Goal: Transaction & Acquisition: Purchase product/service

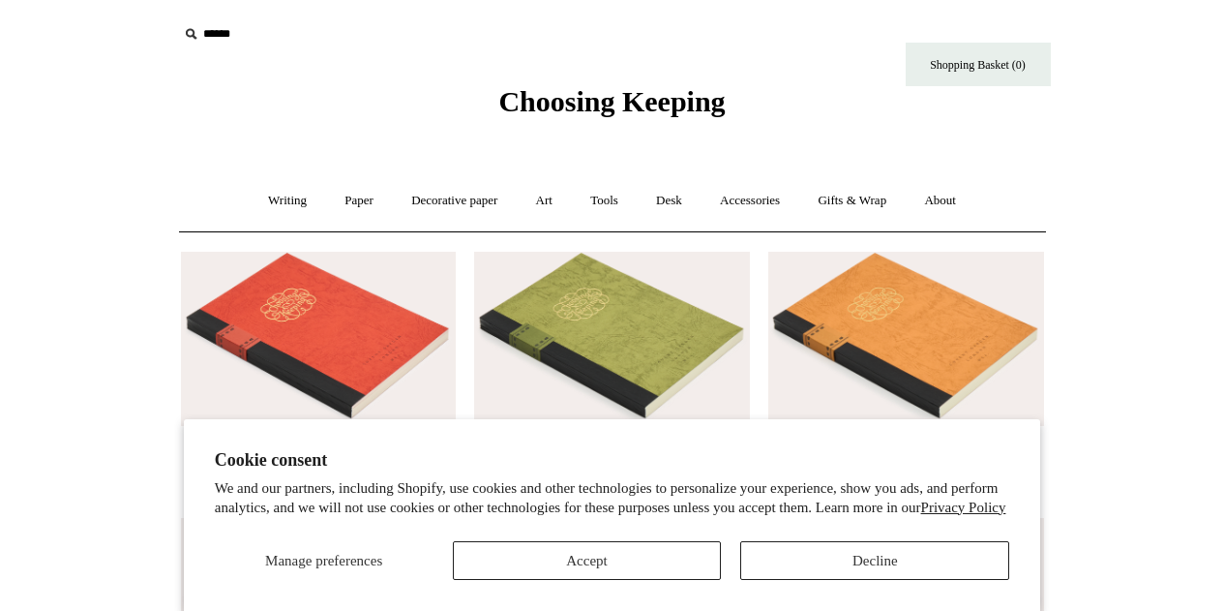
scroll to position [194, 0]
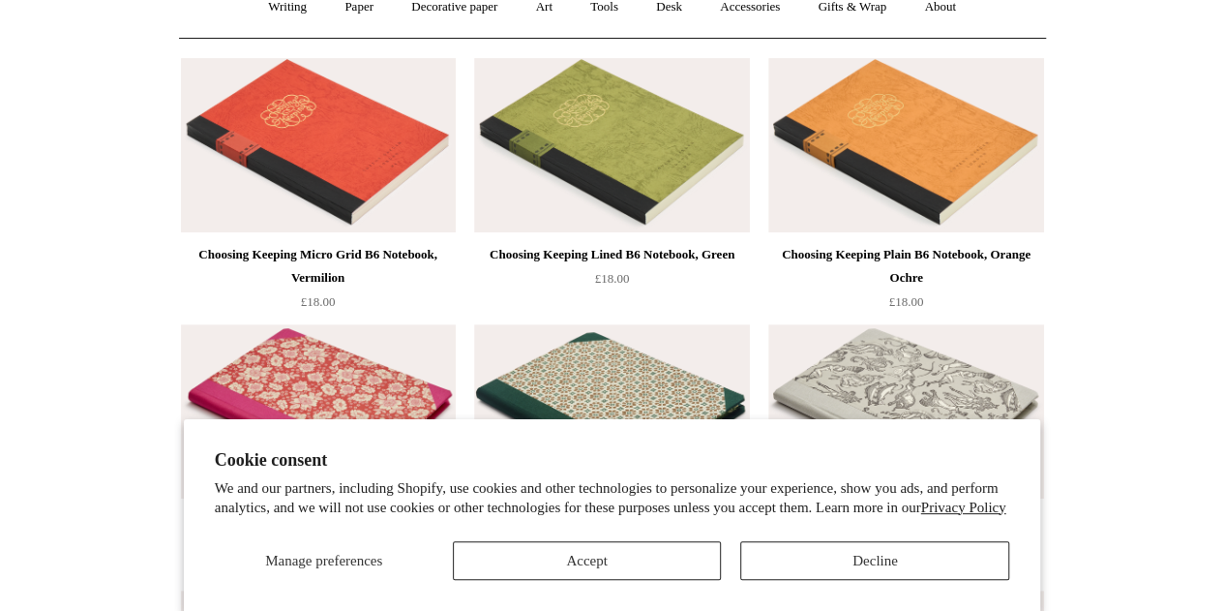
click at [831, 541] on div "Manage preferences Accept Decline" at bounding box center [612, 552] width 795 height 53
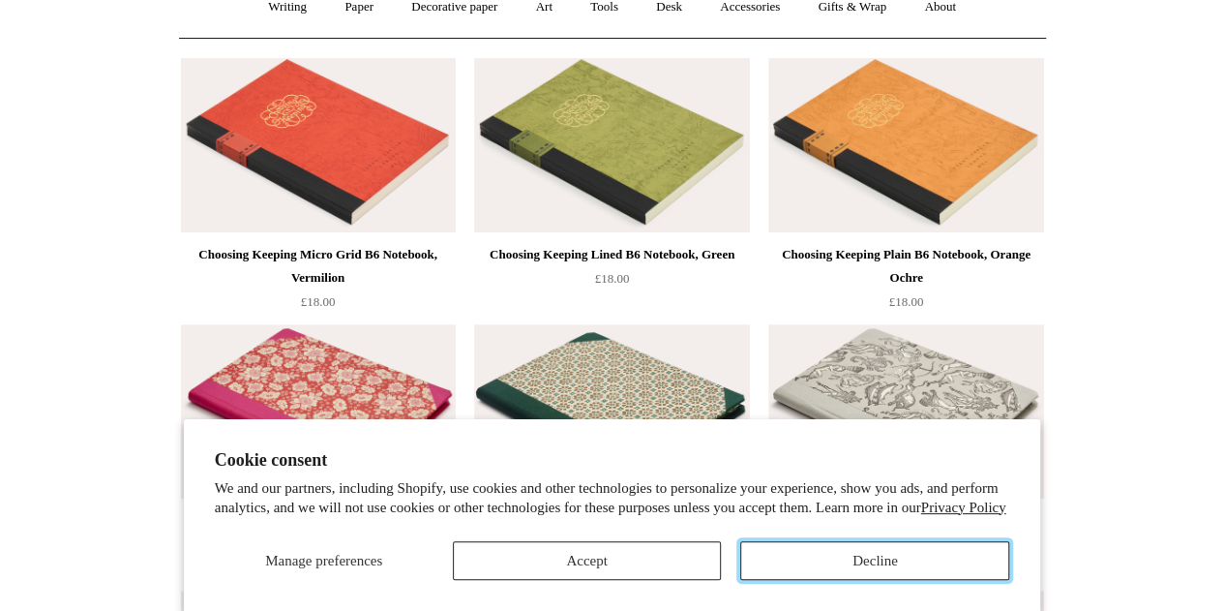
click at [844, 552] on button "Decline" at bounding box center [874, 560] width 269 height 39
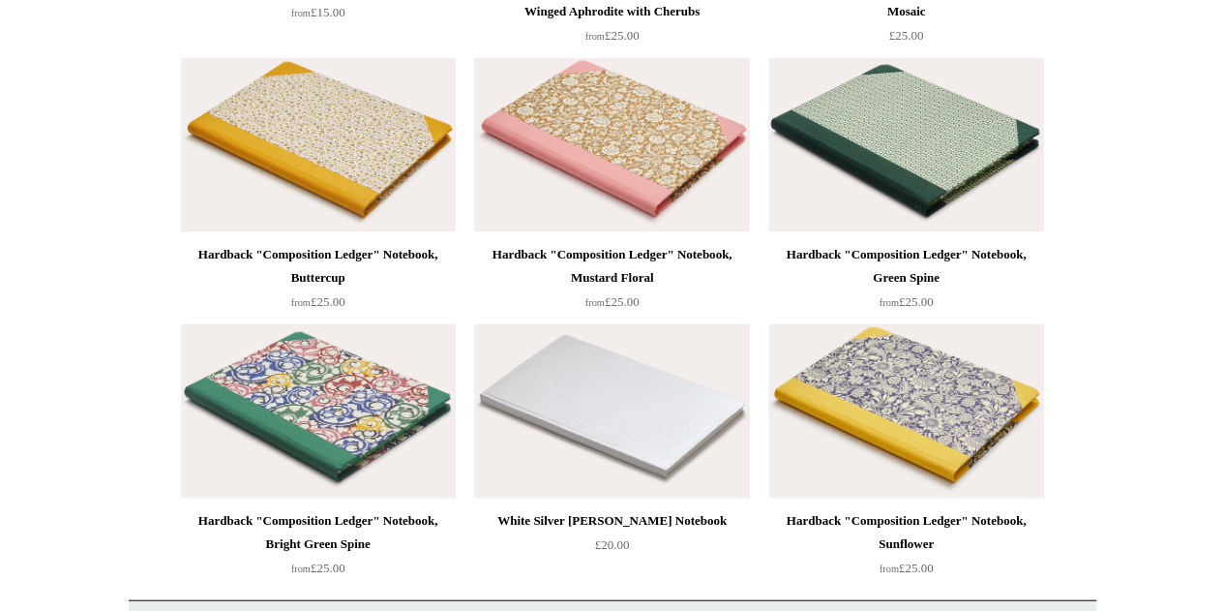
scroll to position [13256, 0]
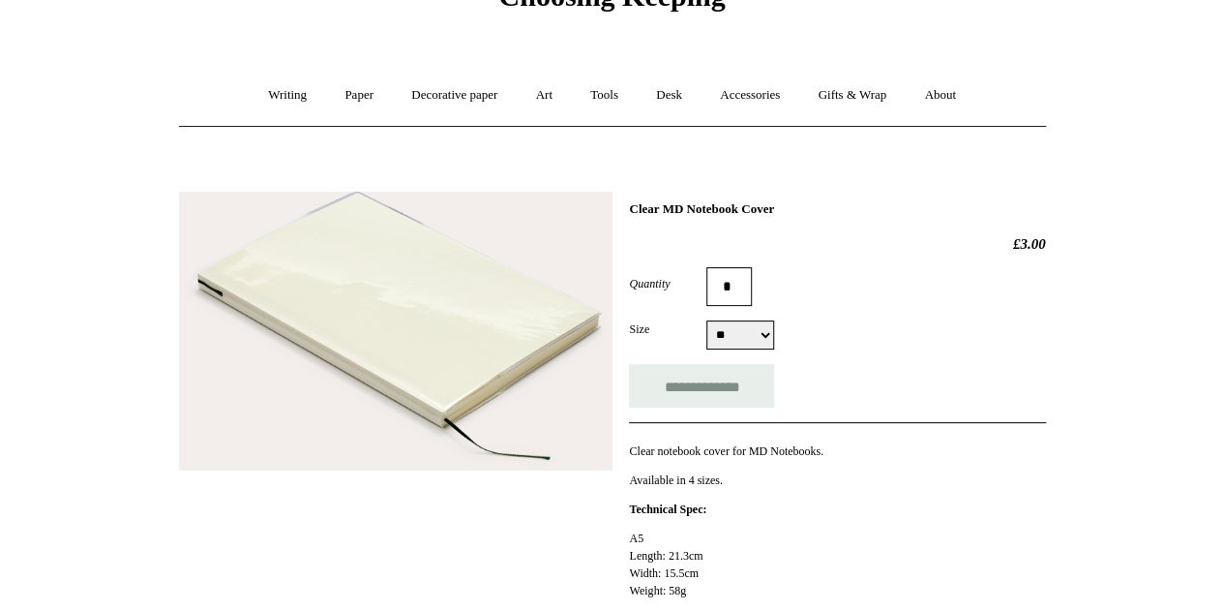
scroll to position [194, 0]
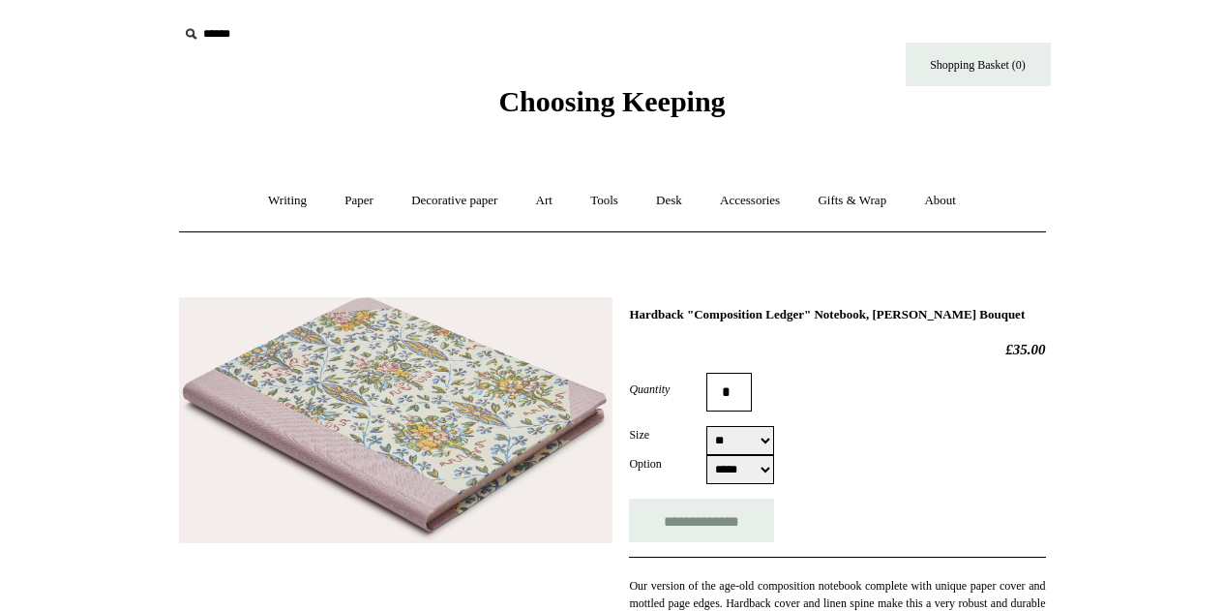
select select "**"
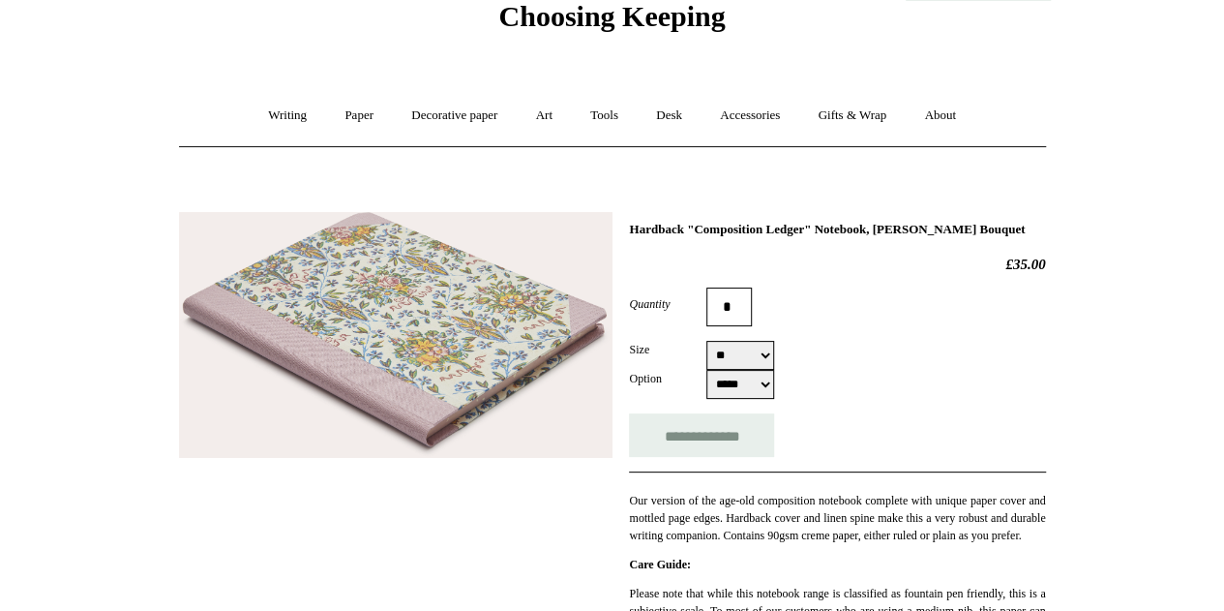
scroll to position [194, 0]
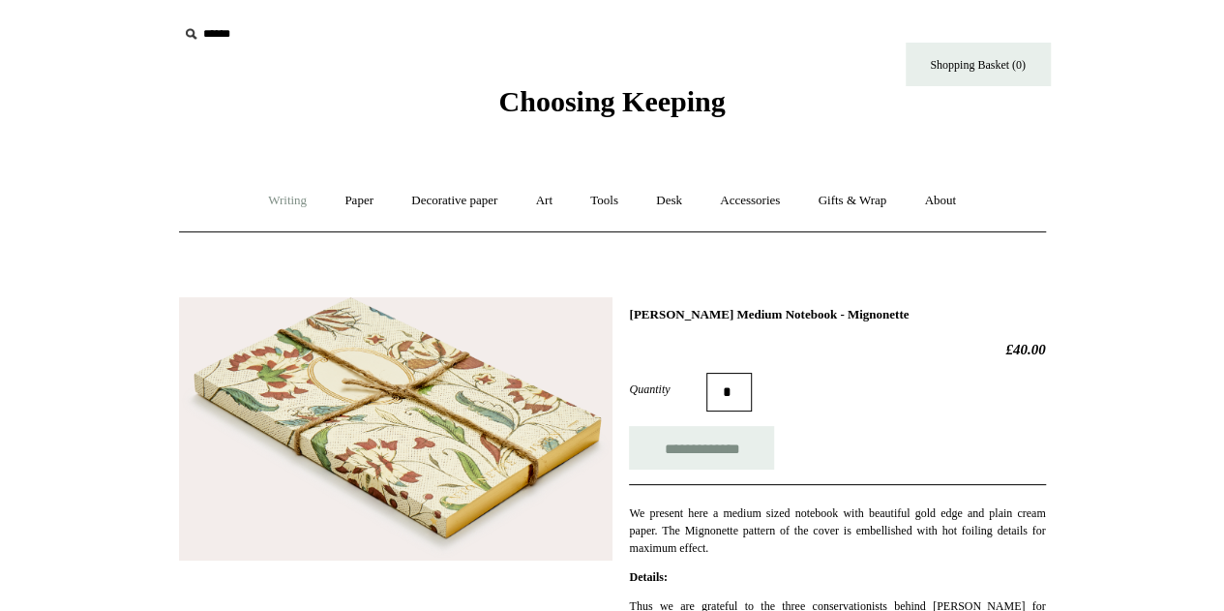
click at [284, 198] on link "Writing +" at bounding box center [288, 200] width 74 height 51
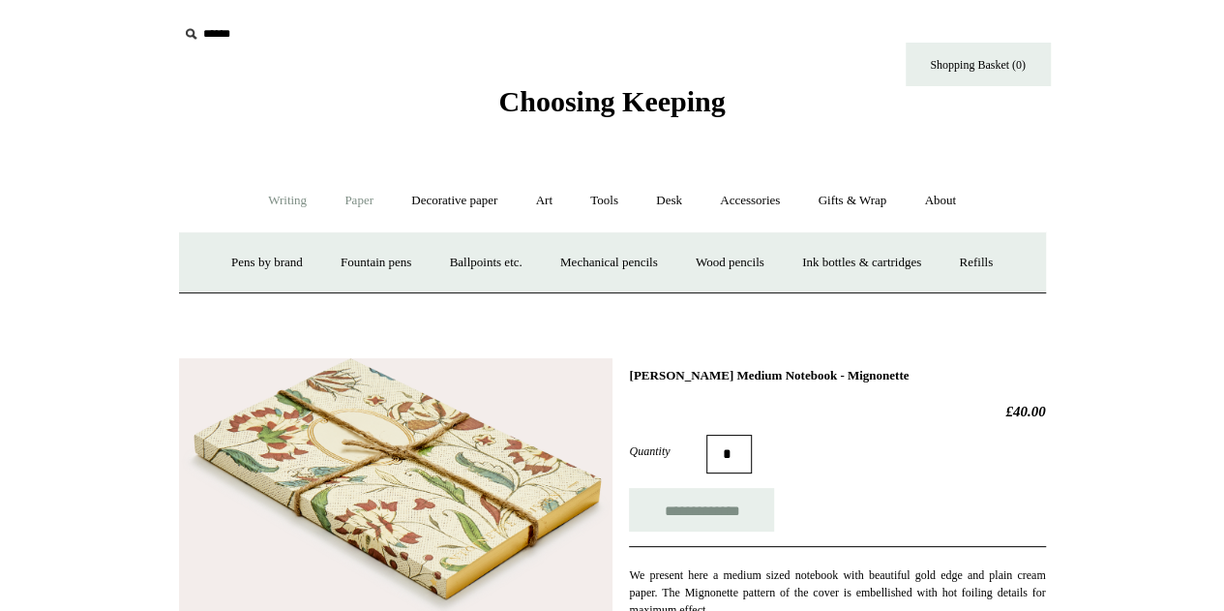
click at [347, 196] on link "Paper +" at bounding box center [359, 200] width 64 height 51
click at [321, 264] on link "Notebooks +" at bounding box center [341, 262] width 89 height 51
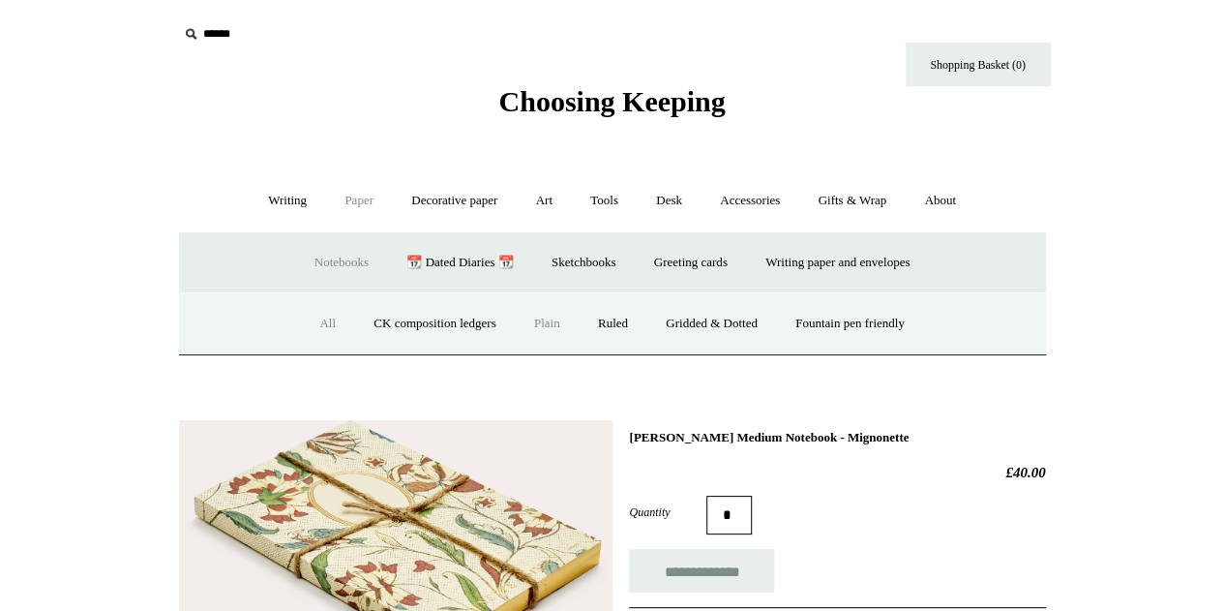
click at [546, 318] on link "Plain" at bounding box center [547, 323] width 61 height 51
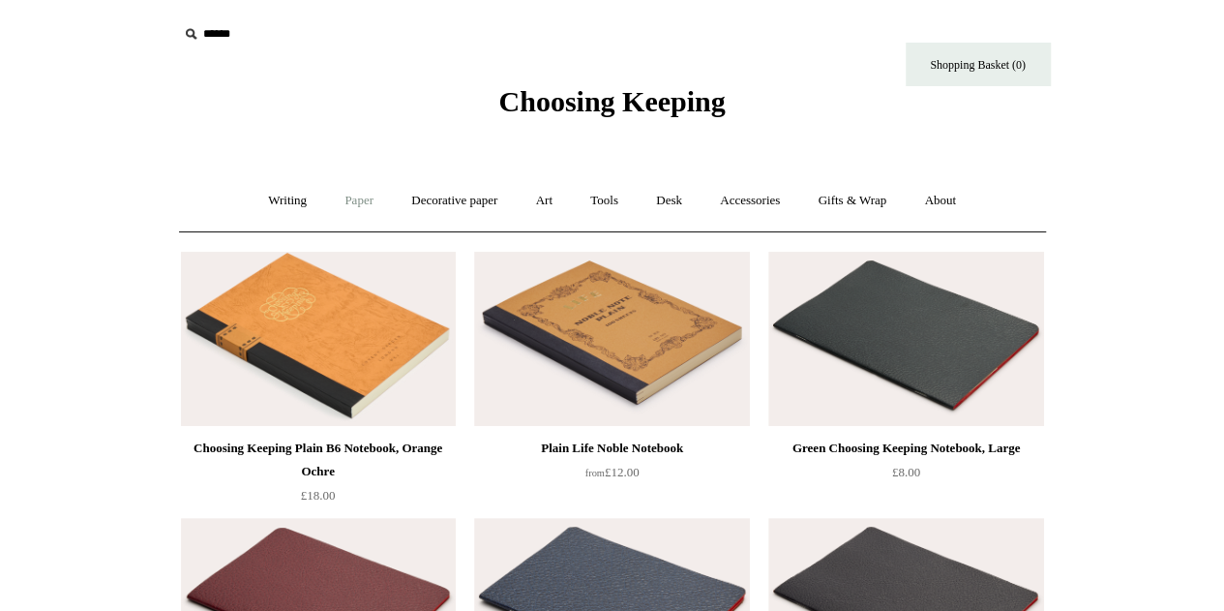
click at [353, 194] on link "Paper +" at bounding box center [359, 200] width 64 height 51
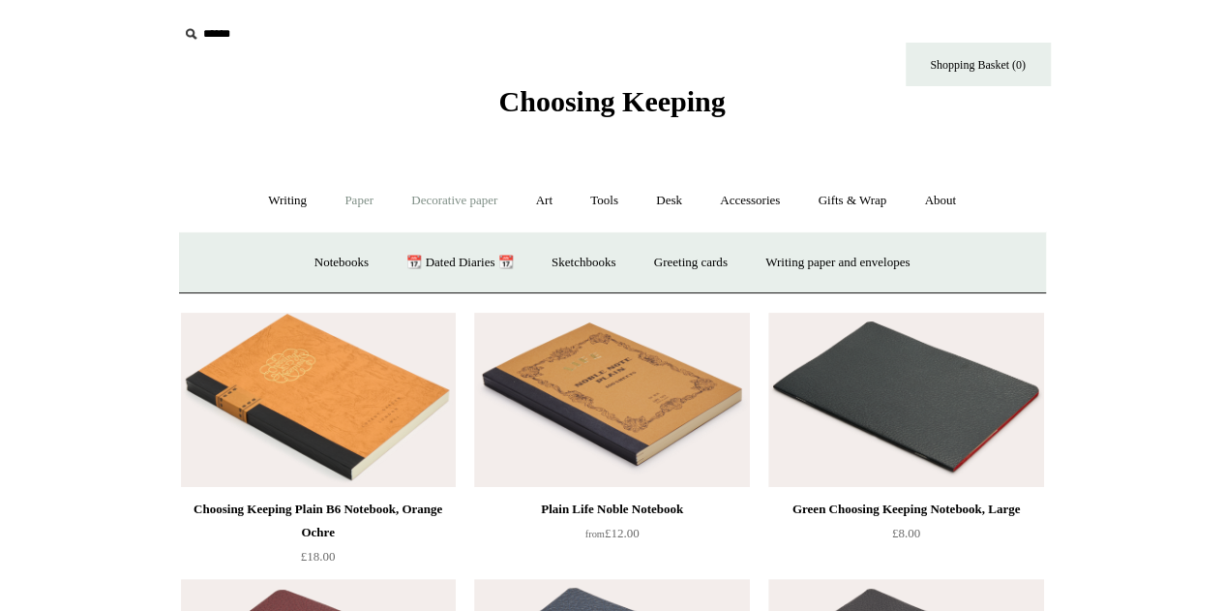
click at [420, 193] on link "Decorative paper +" at bounding box center [454, 200] width 121 height 51
click at [358, 195] on link "Paper +" at bounding box center [359, 200] width 64 height 51
click at [755, 196] on link "Accessories +" at bounding box center [749, 200] width 95 height 51
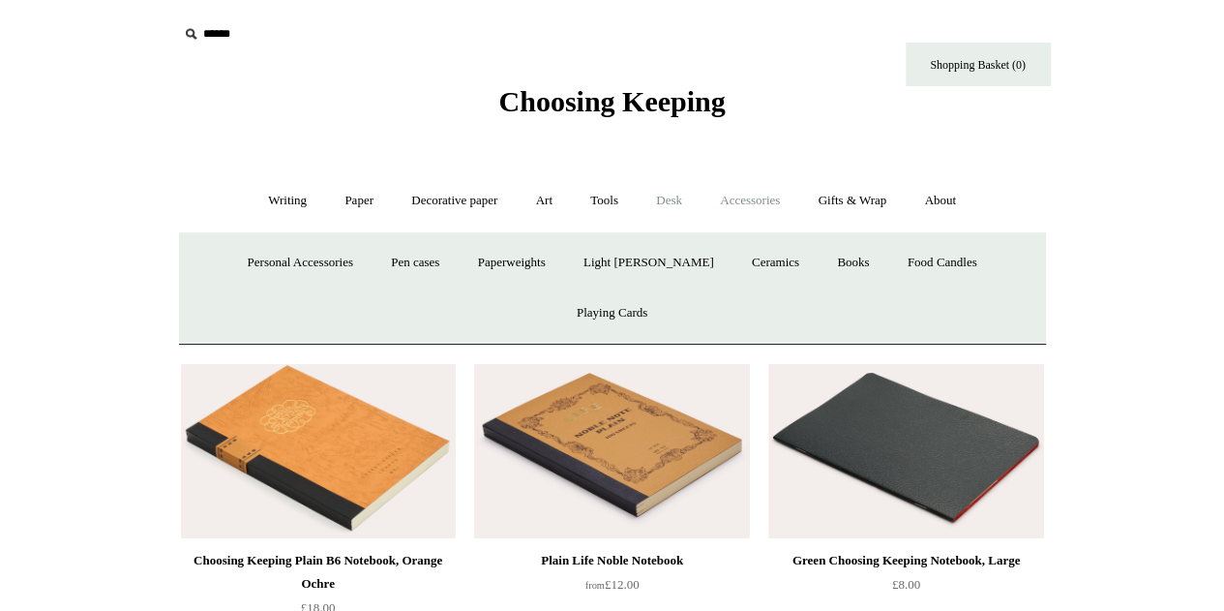
click at [679, 200] on link "Desk +" at bounding box center [669, 200] width 61 height 51
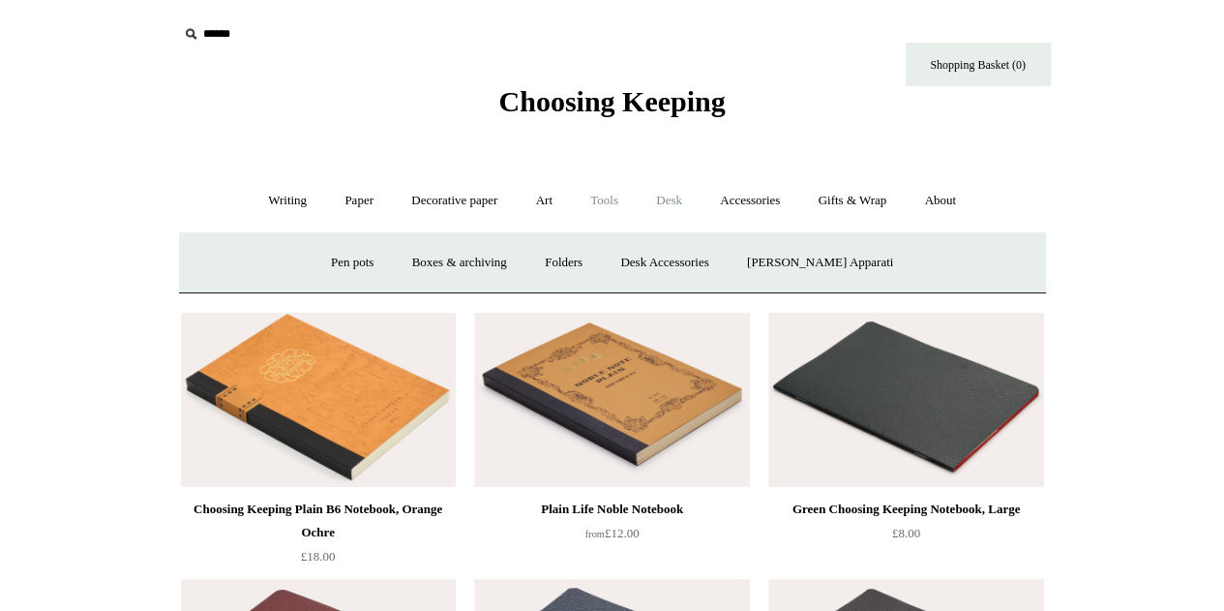
click at [608, 204] on link "Tools +" at bounding box center [604, 200] width 63 height 51
click at [545, 202] on link "Art +" at bounding box center [544, 200] width 51 height 51
click at [455, 199] on link "Decorative paper +" at bounding box center [454, 200] width 121 height 51
click at [455, 199] on link "Decorative paper -" at bounding box center [454, 200] width 121 height 51
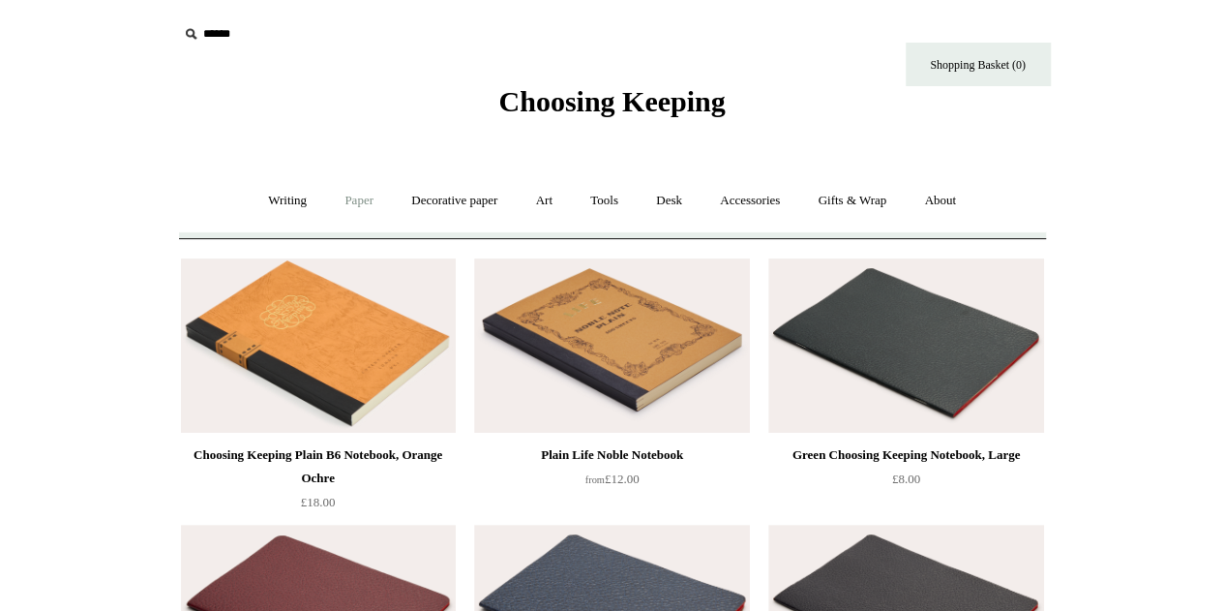
click at [346, 192] on link "Paper +" at bounding box center [359, 200] width 64 height 51
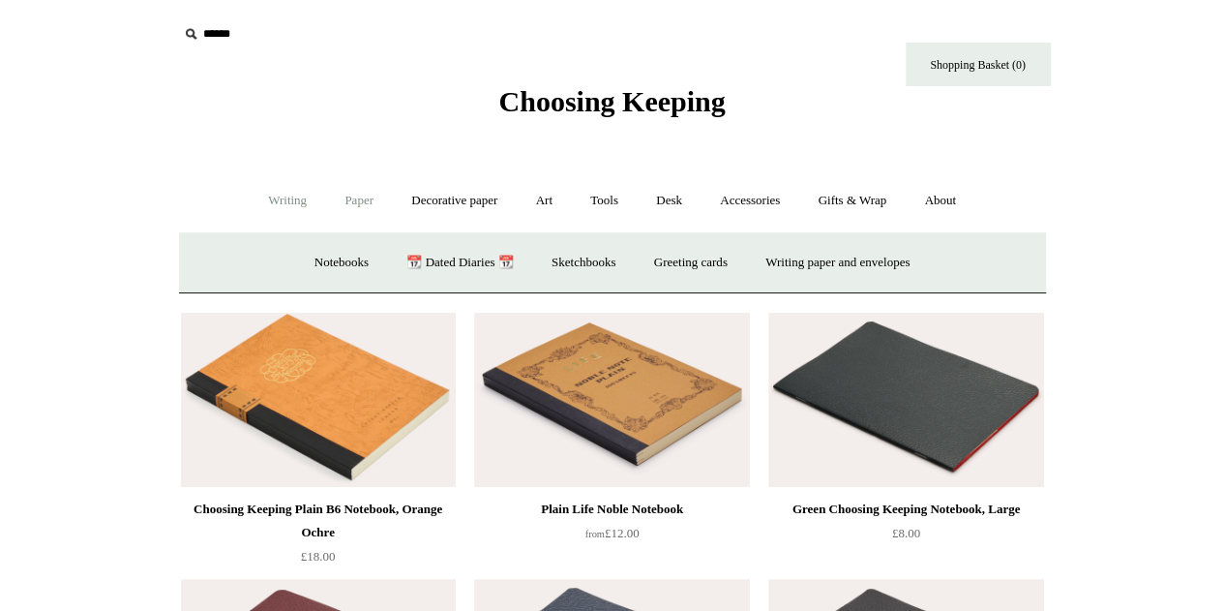
click at [289, 196] on link "Writing +" at bounding box center [288, 200] width 74 height 51
click at [352, 196] on link "Paper +" at bounding box center [359, 200] width 64 height 51
click at [565, 258] on link "Sketchbooks +" at bounding box center [583, 262] width 99 height 51
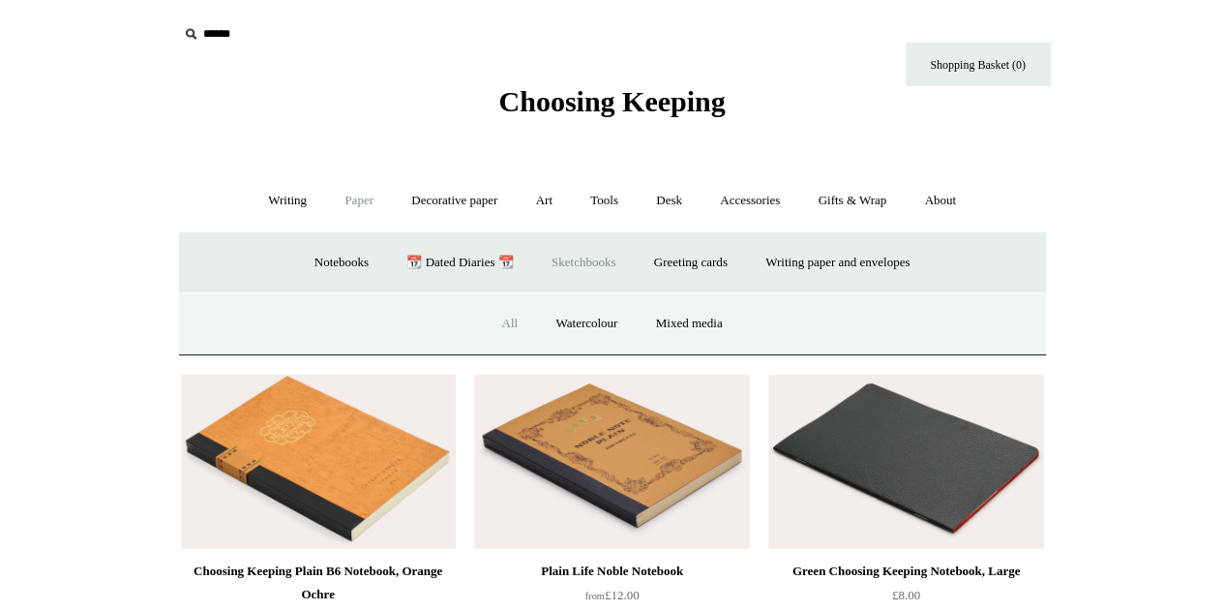
click at [507, 316] on link "All" at bounding box center [509, 323] width 51 height 51
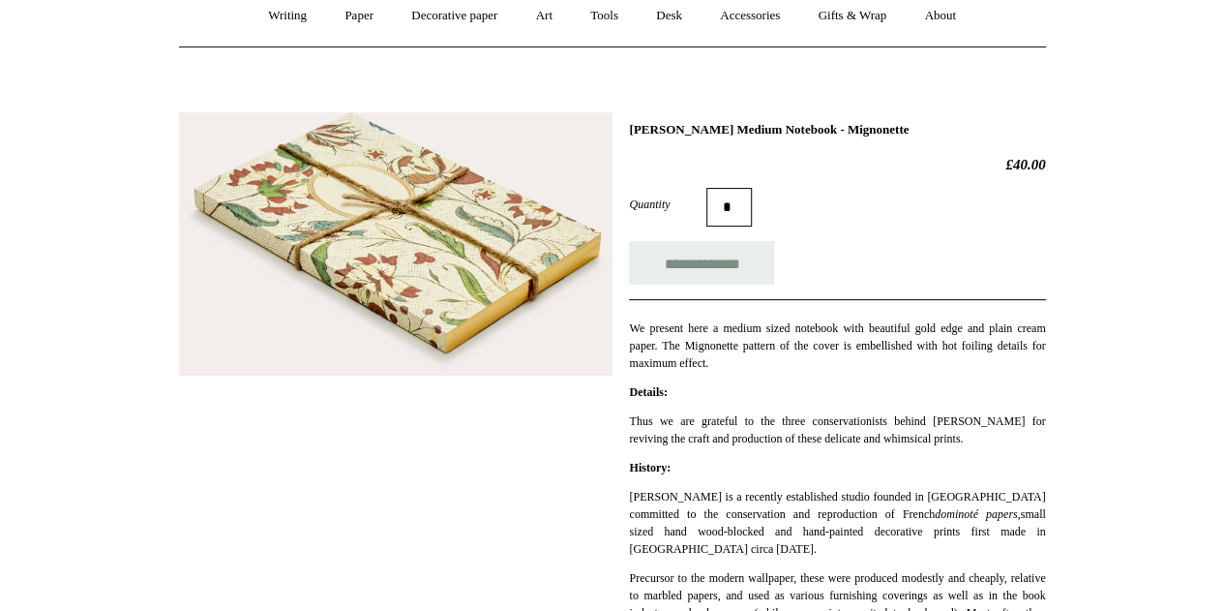
scroll to position [194, 0]
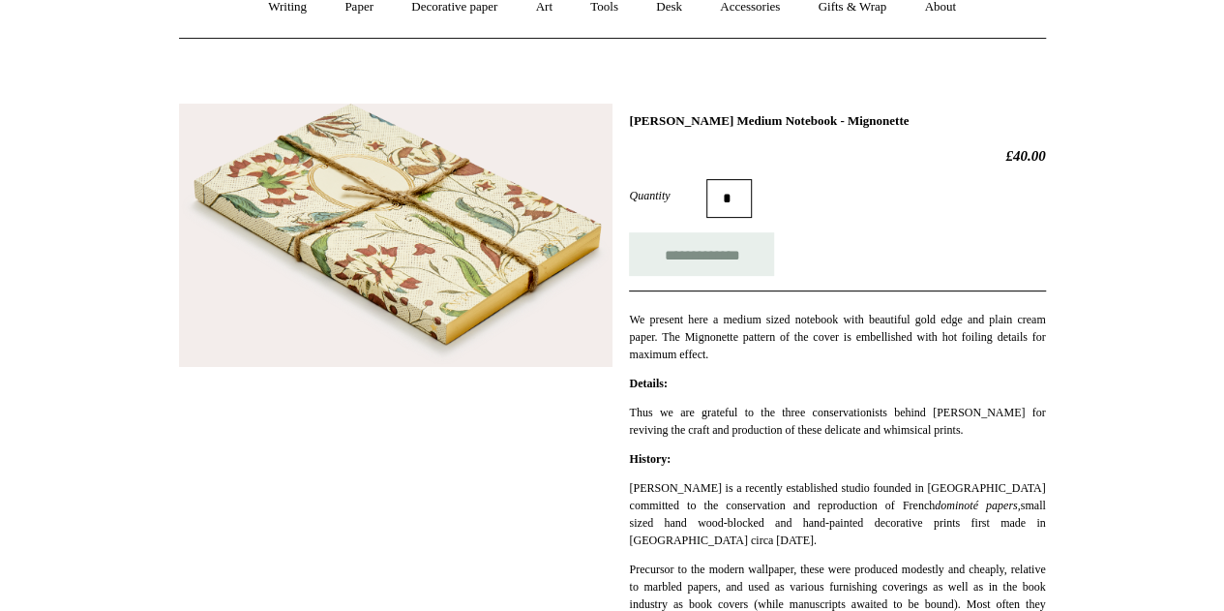
click at [532, 290] on img at bounding box center [395, 235] width 433 height 263
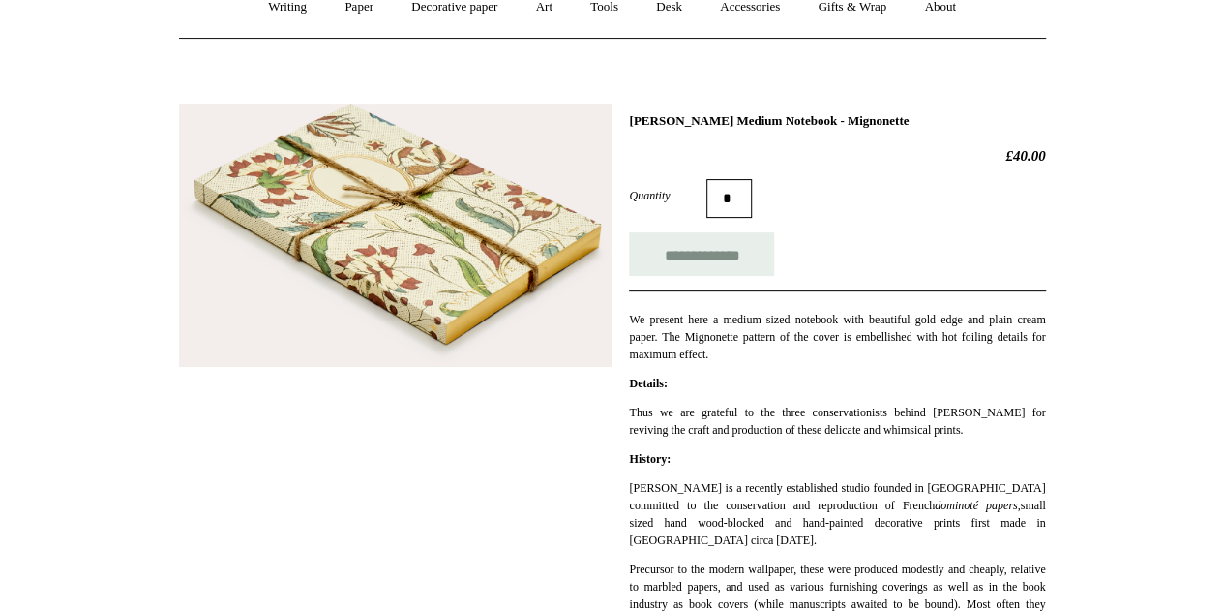
click at [366, 136] on img at bounding box center [395, 235] width 433 height 263
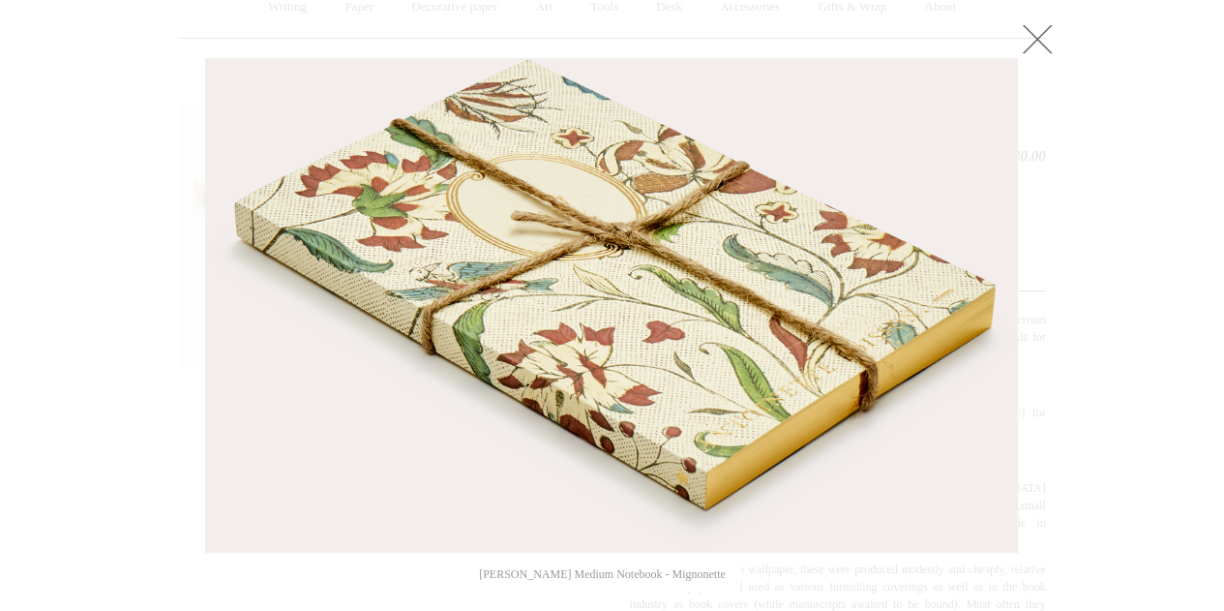
click at [1042, 26] on link at bounding box center [1037, 38] width 39 height 39
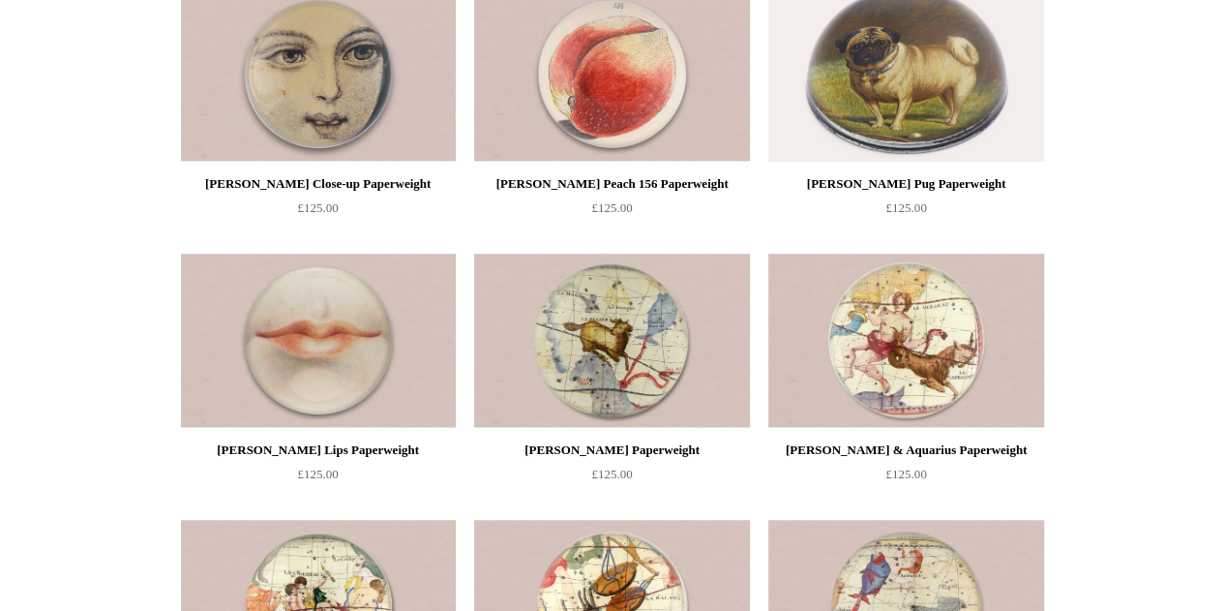
scroll to position [4257, 0]
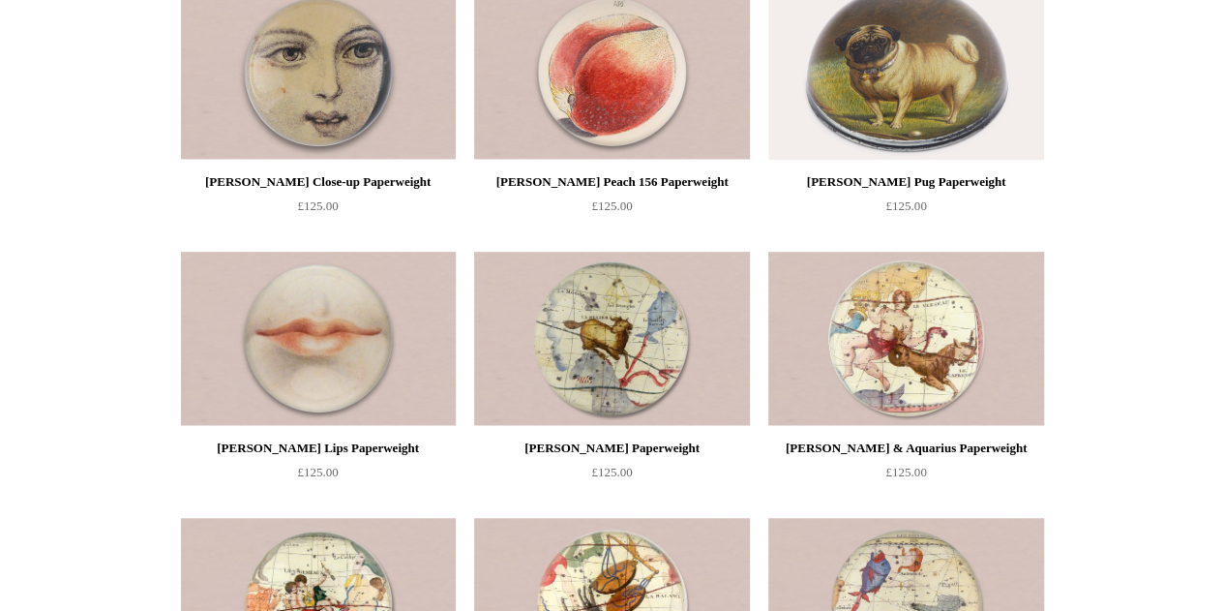
click at [370, 273] on img at bounding box center [318, 339] width 275 height 174
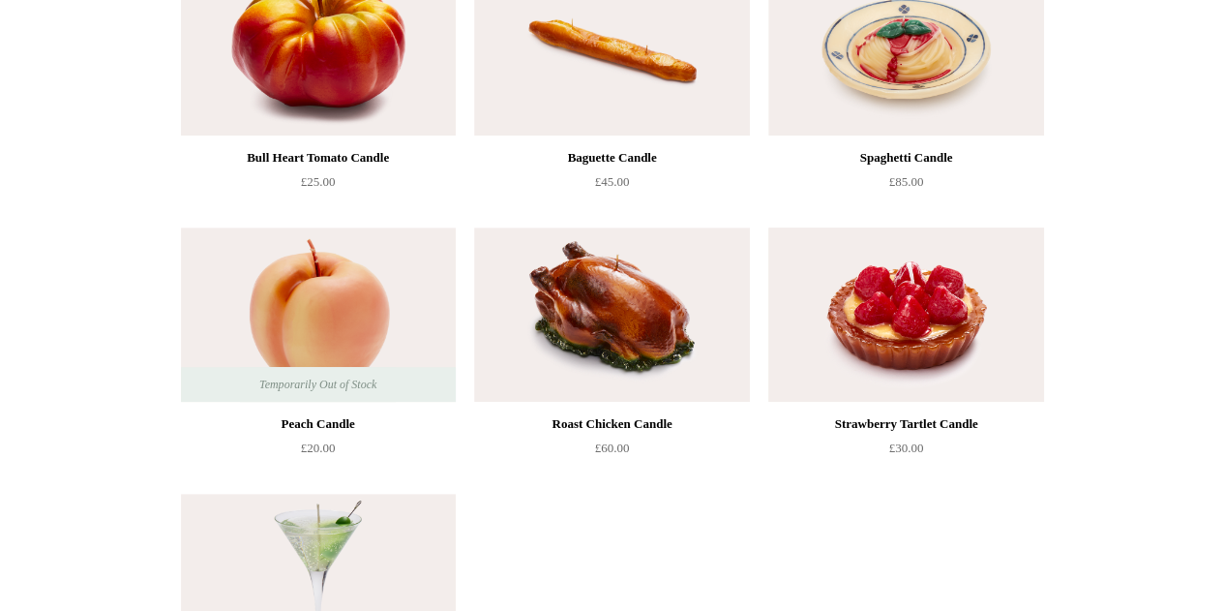
scroll to position [387, 0]
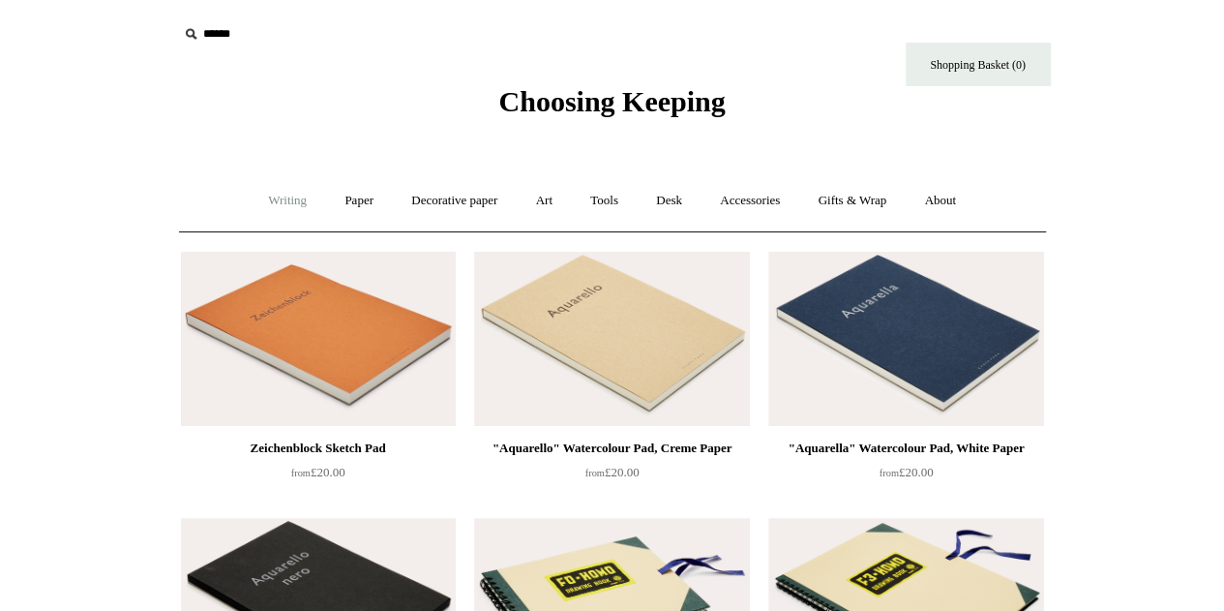
click at [265, 206] on link "Writing +" at bounding box center [288, 200] width 74 height 51
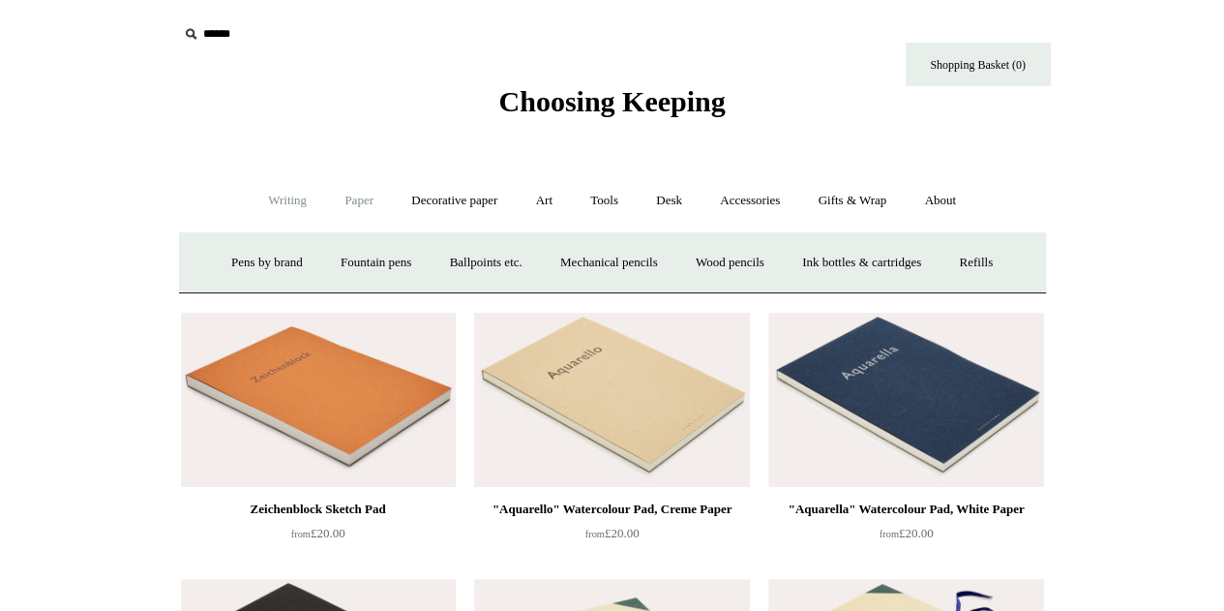
click at [354, 202] on link "Paper +" at bounding box center [359, 200] width 64 height 51
click at [826, 256] on link "Writing paper and envelopes +" at bounding box center [837, 262] width 179 height 51
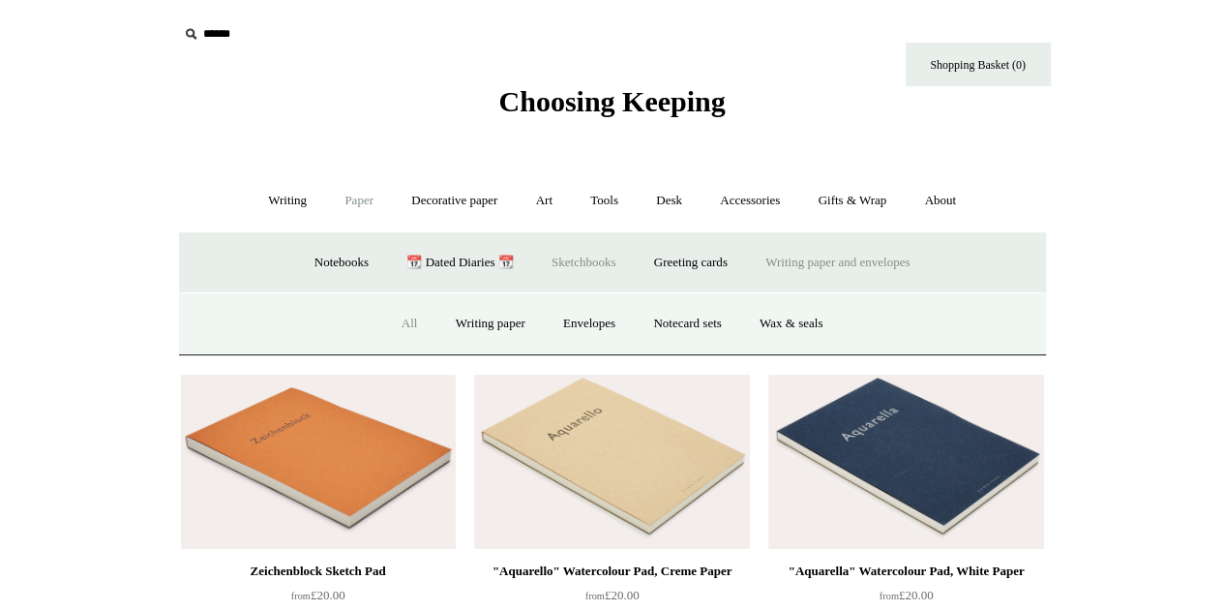
click at [392, 328] on link "All" at bounding box center [409, 323] width 51 height 51
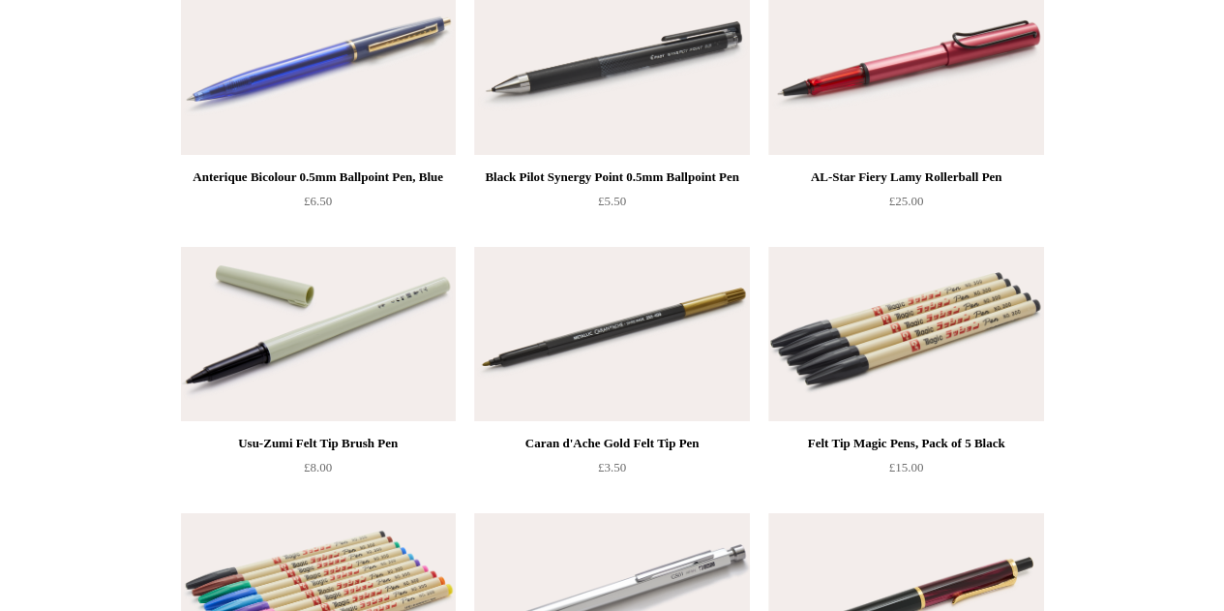
scroll to position [7547, 0]
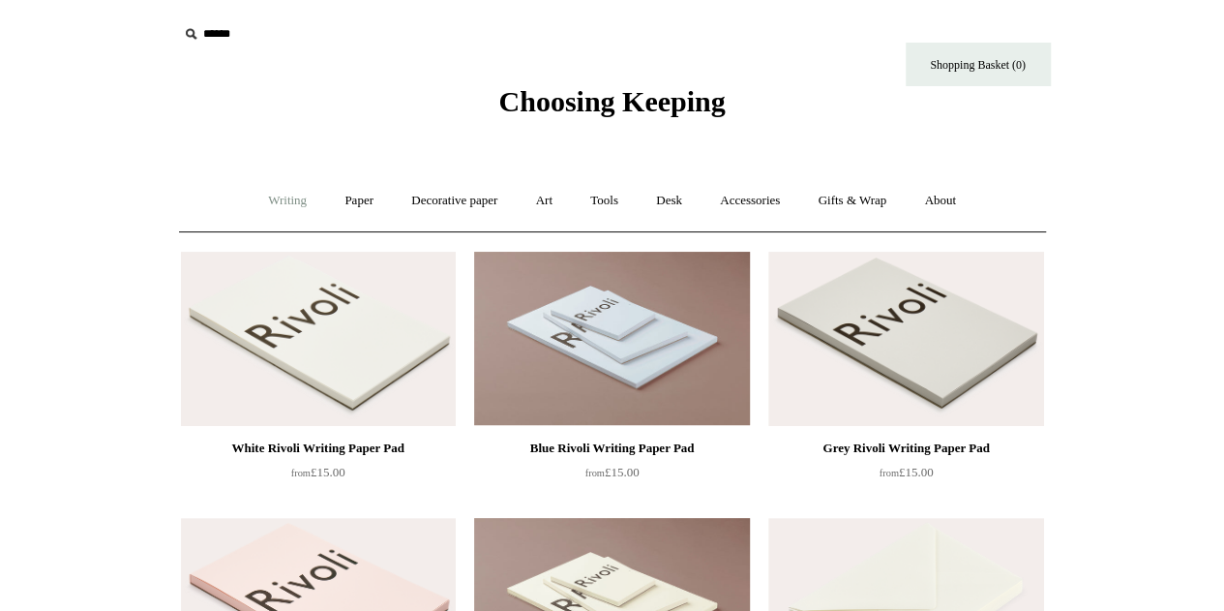
click at [282, 210] on link "Writing +" at bounding box center [288, 200] width 74 height 51
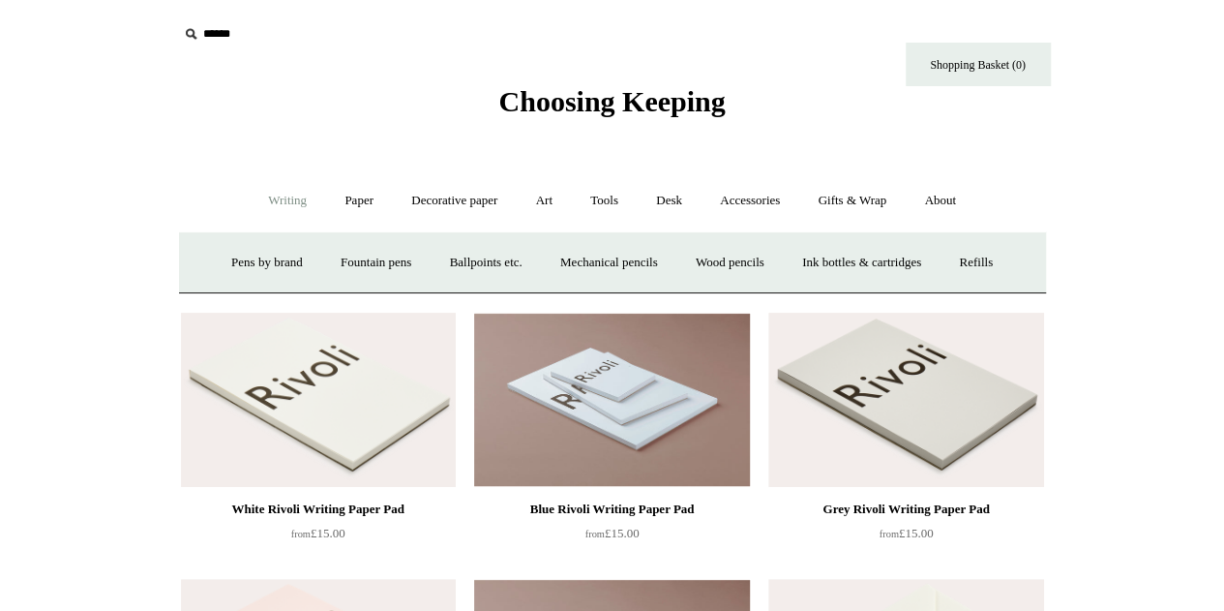
click at [223, 37] on input "text" at bounding box center [297, 34] width 238 height 36
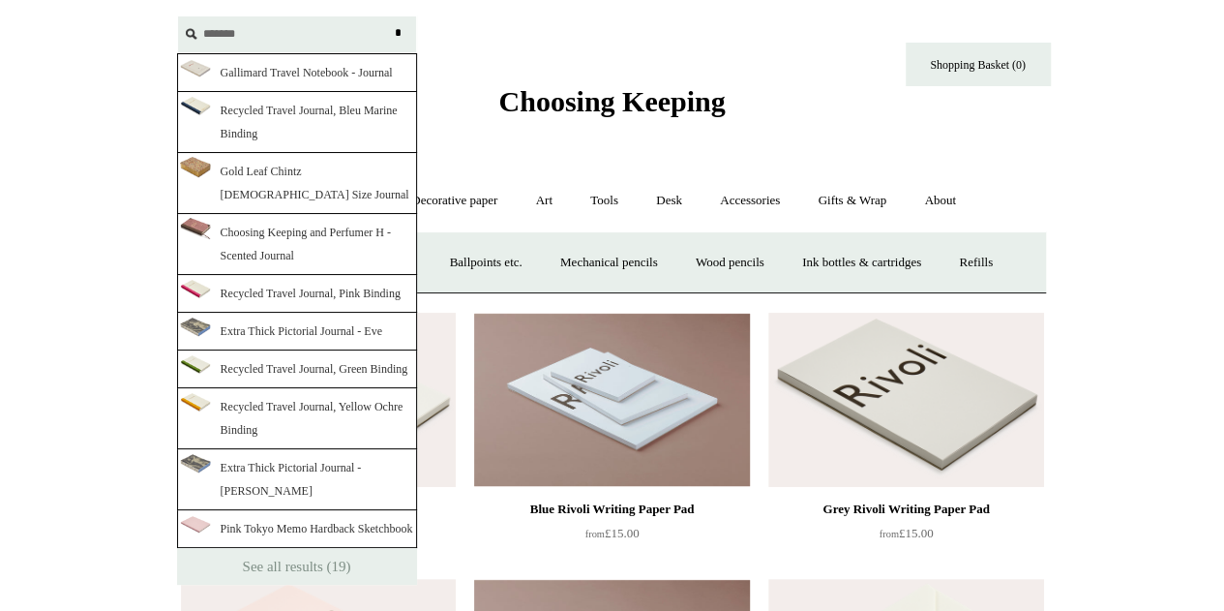
type input "*******"
click at [389, 16] on input "*" at bounding box center [398, 33] width 19 height 34
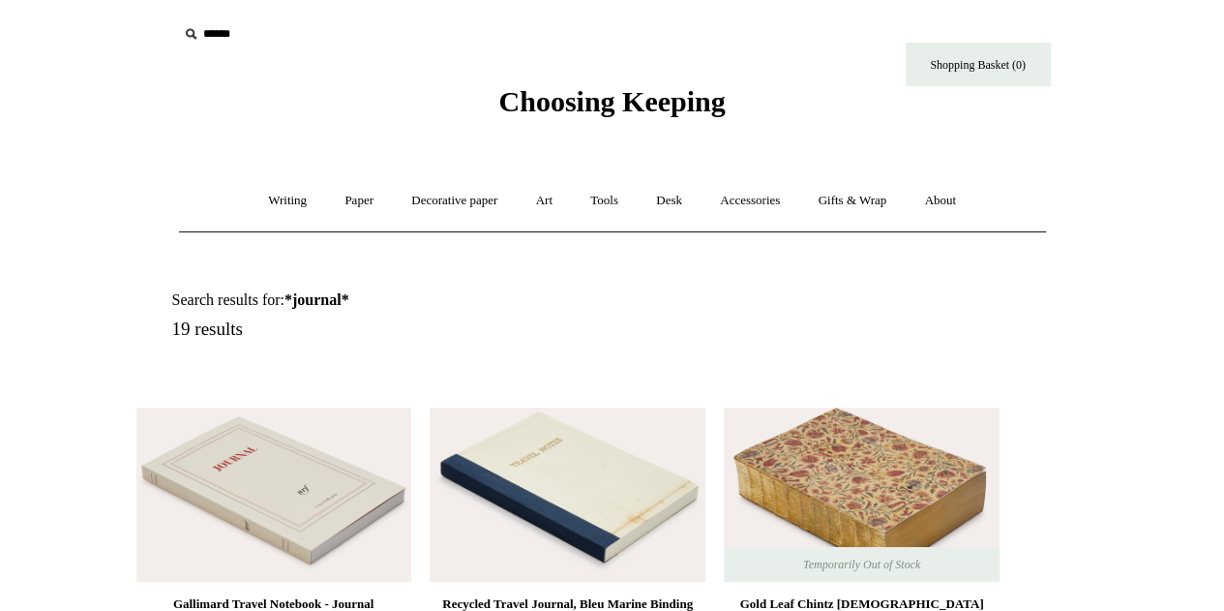
click at [252, 33] on input "text" at bounding box center [297, 34] width 238 height 36
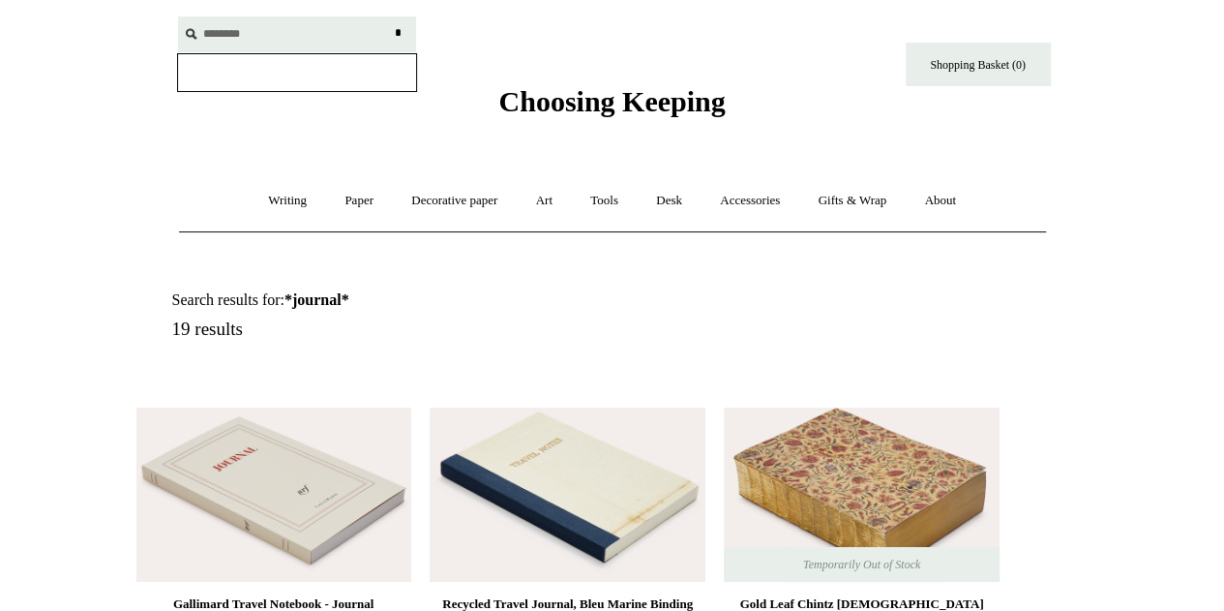
type input "********"
click at [389, 16] on input "*" at bounding box center [398, 33] width 19 height 34
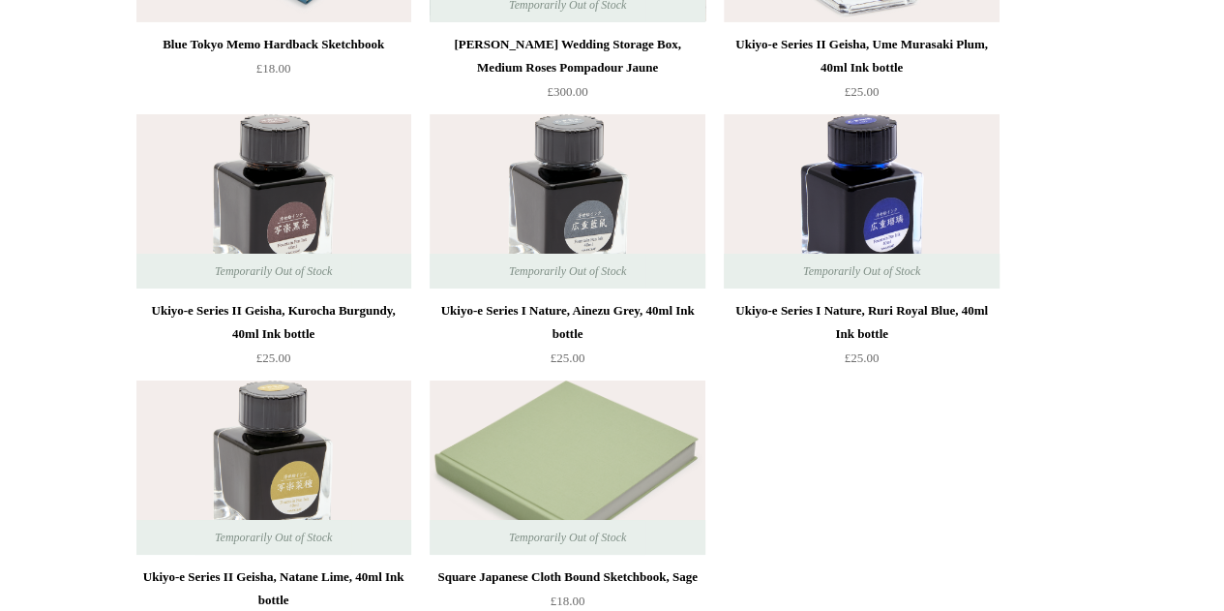
scroll to position [17984, 0]
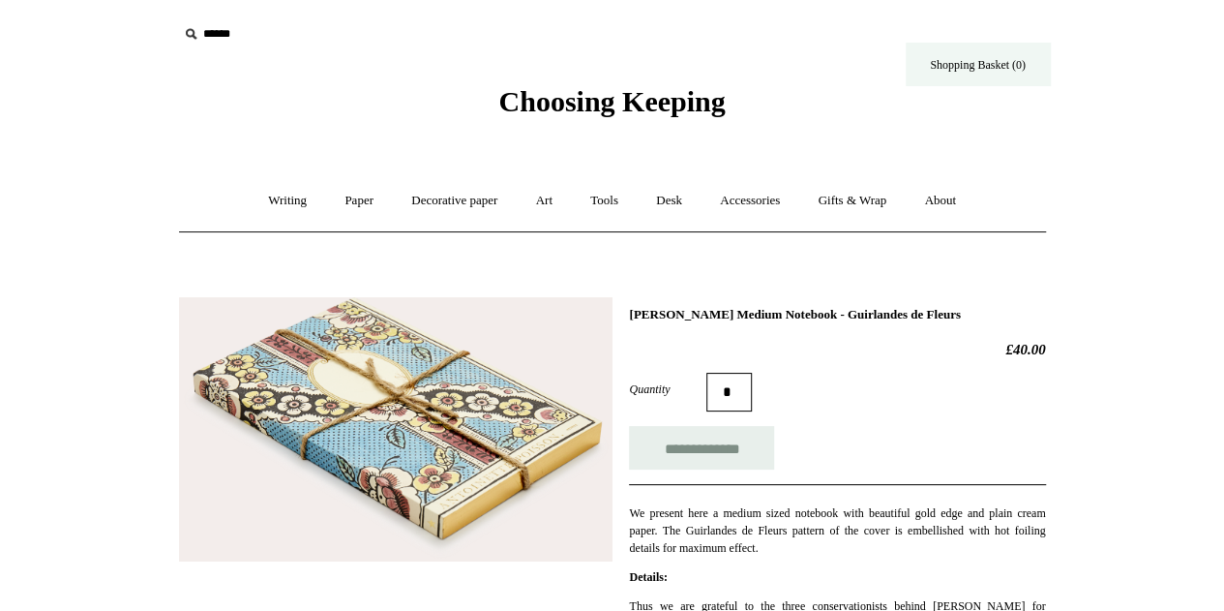
click at [971, 51] on link "Shopping Basket (0)" at bounding box center [978, 65] width 145 height 44
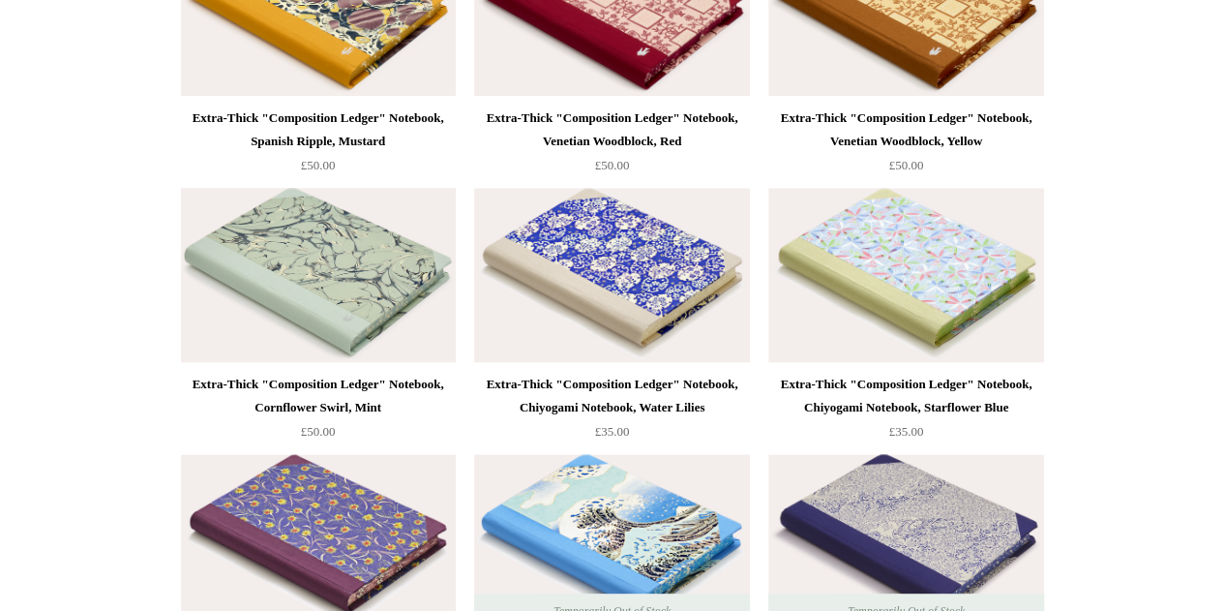
scroll to position [12192, 0]
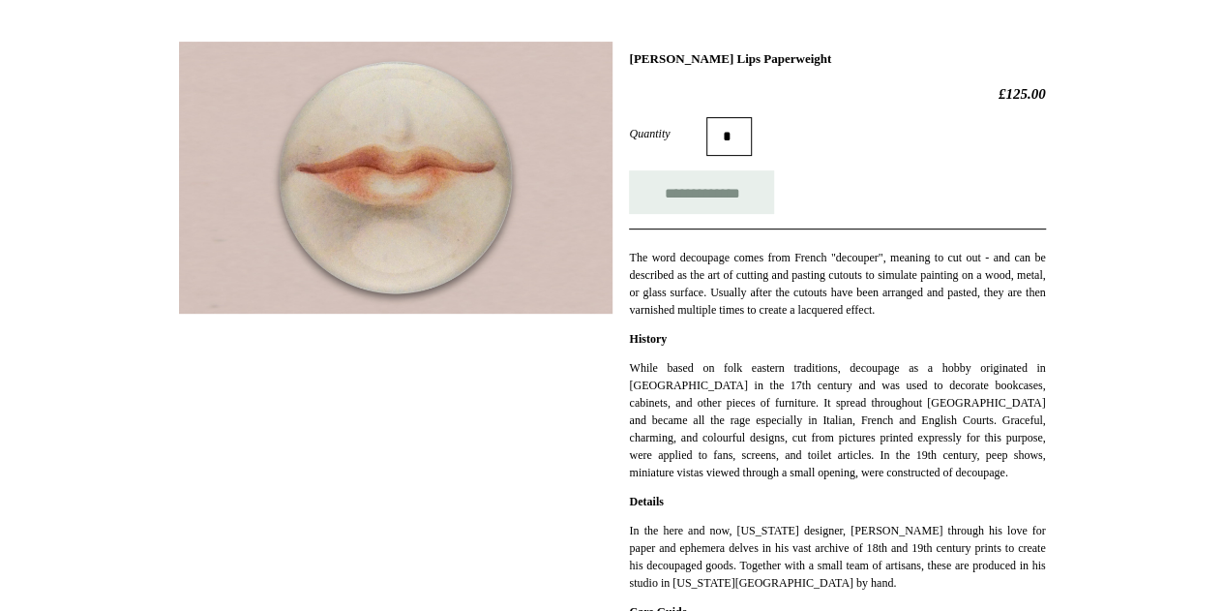
scroll to position [290, 0]
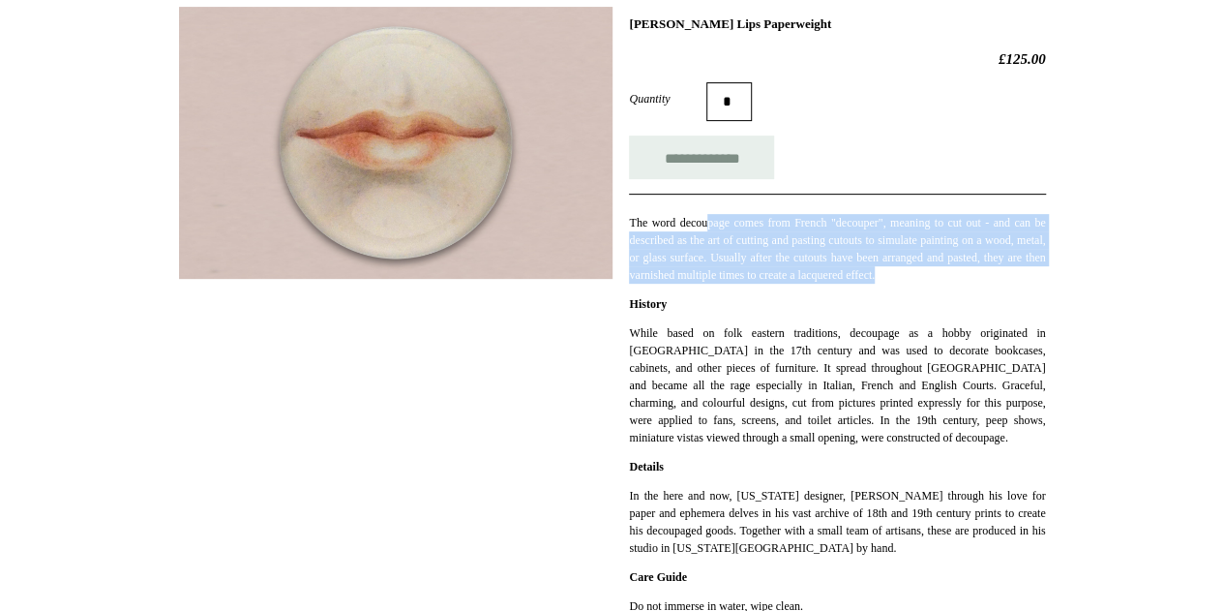
drag, startPoint x: 716, startPoint y: 216, endPoint x: 1030, endPoint y: 273, distance: 318.7
click at [1030, 273] on p "The word decoupage comes from French "decouper", meaning to cut out - and can b…" at bounding box center [837, 249] width 416 height 70
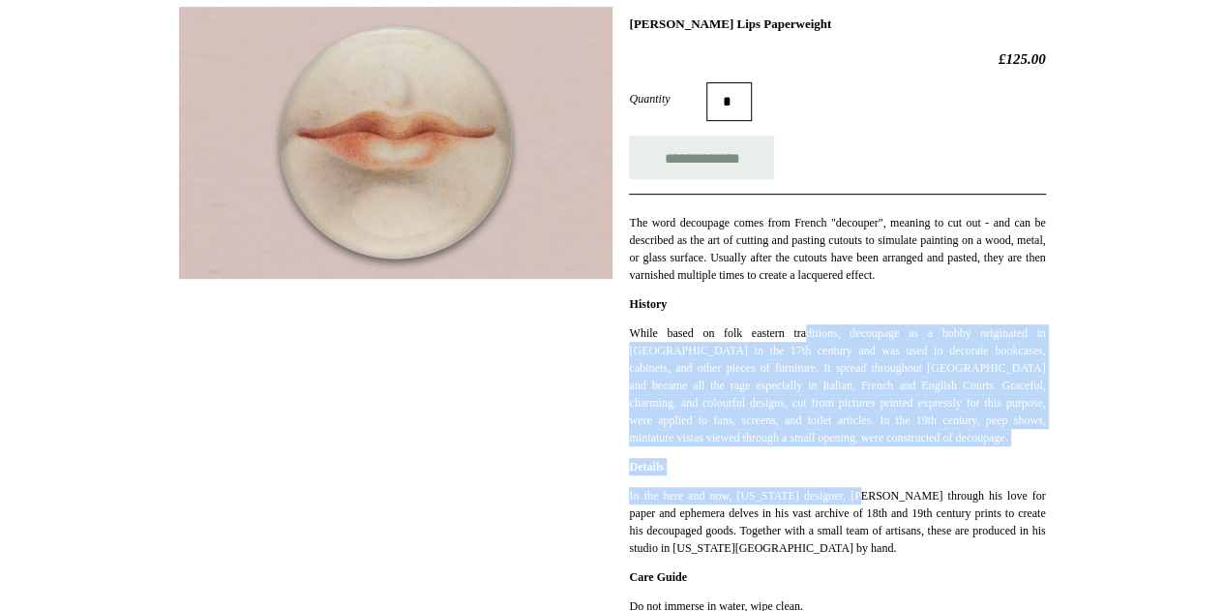
drag, startPoint x: 821, startPoint y: 331, endPoint x: 869, endPoint y: 492, distance: 167.5
click at [869, 492] on div "The word decoupage comes from French "decouper", meaning to cut out - and can b…" at bounding box center [837, 459] width 416 height 531
drag, startPoint x: 806, startPoint y: 396, endPoint x: 790, endPoint y: 373, distance: 28.5
click at [806, 394] on p "While based on folk eastern traditions, decoupage as a hobby originated in Fran…" at bounding box center [837, 385] width 416 height 122
click at [746, 342] on p "While based on folk eastern traditions, decoupage as a hobby originated in Fran…" at bounding box center [837, 385] width 416 height 122
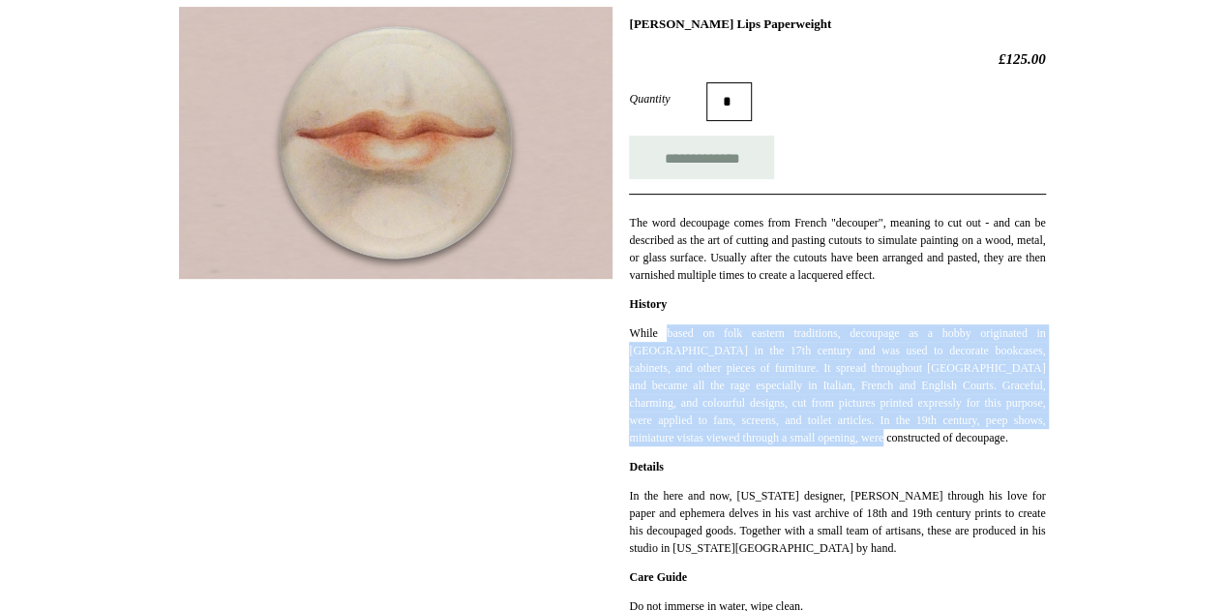
drag, startPoint x: 668, startPoint y: 331, endPoint x: 1022, endPoint y: 434, distance: 369.0
click at [1022, 434] on p "While based on folk eastern traditions, decoupage as a hobby originated in Fran…" at bounding box center [837, 385] width 416 height 122
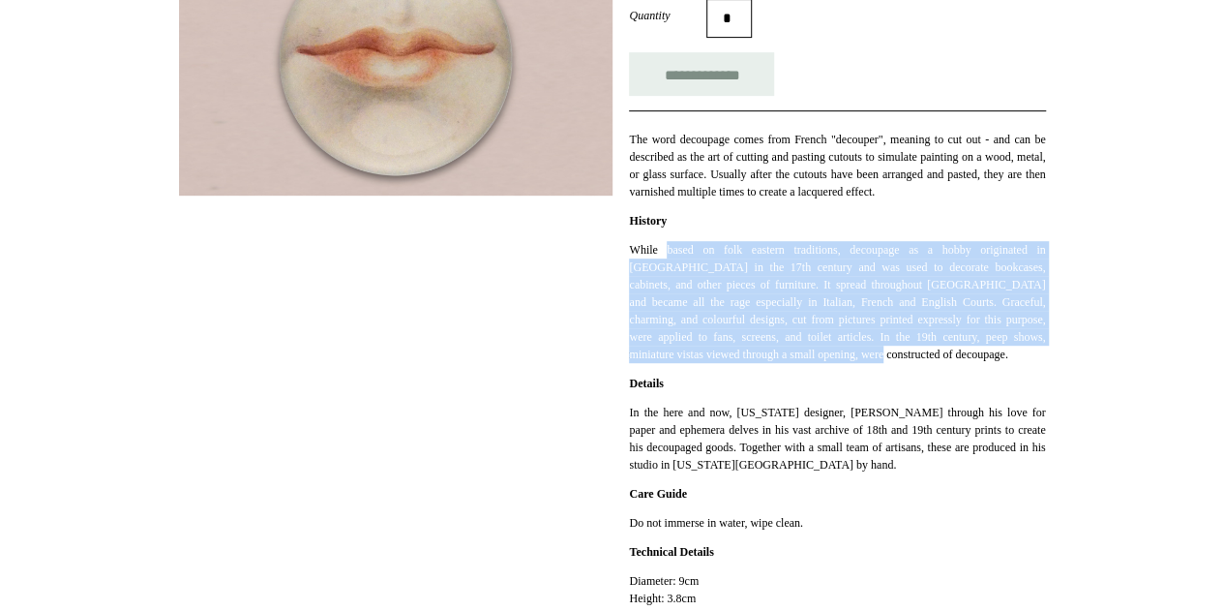
scroll to position [484, 0]
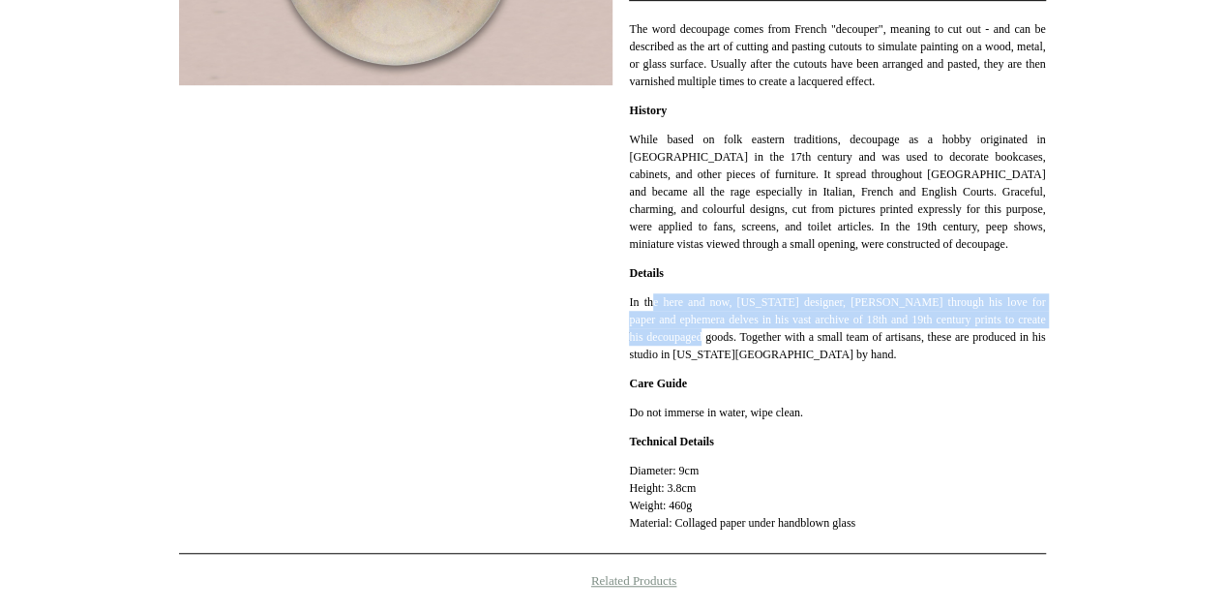
drag, startPoint x: 653, startPoint y: 310, endPoint x: 737, endPoint y: 335, distance: 87.9
click at [737, 335] on p "In the here and now, New York designer, John Derian through his love for paper …" at bounding box center [837, 328] width 416 height 70
click at [731, 335] on p "In the here and now, New York designer, John Derian through his love for paper …" at bounding box center [837, 328] width 416 height 70
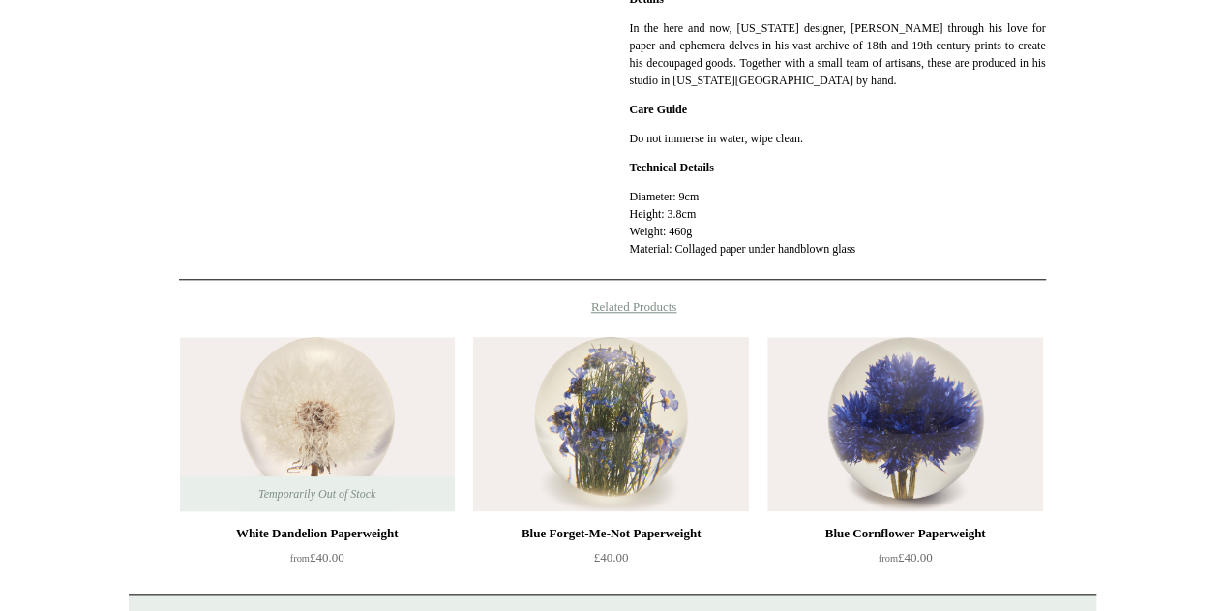
scroll to position [774, 0]
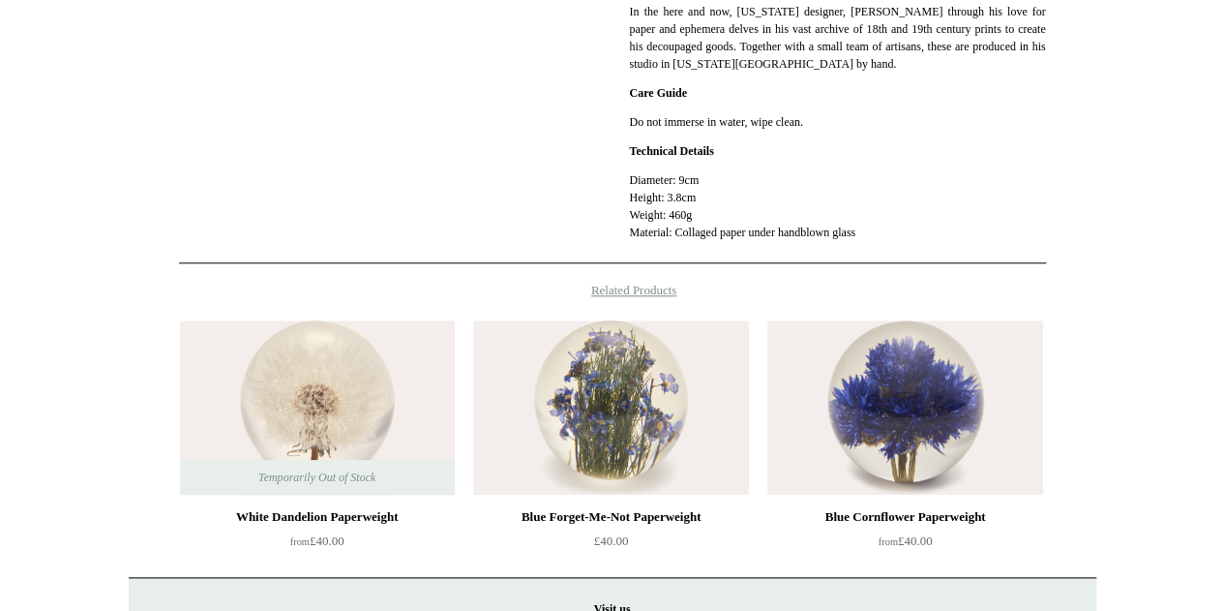
drag, startPoint x: 649, startPoint y: 284, endPoint x: 610, endPoint y: 287, distance: 39.8
click at [610, 287] on h4 "Related Products" at bounding box center [613, 290] width 968 height 15
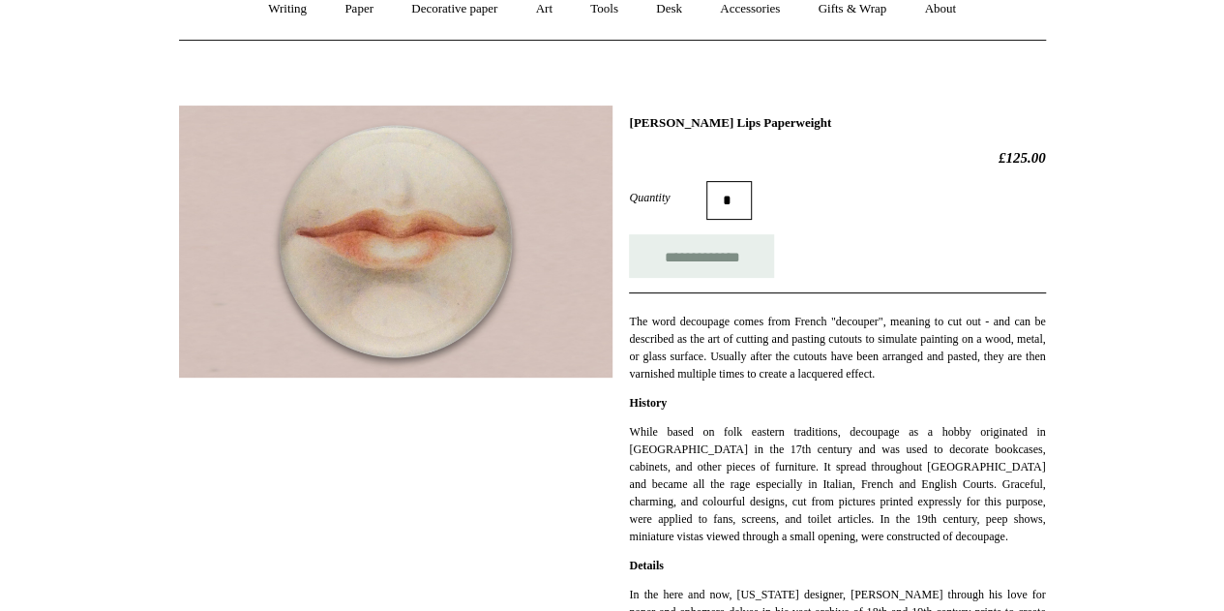
scroll to position [74, 0]
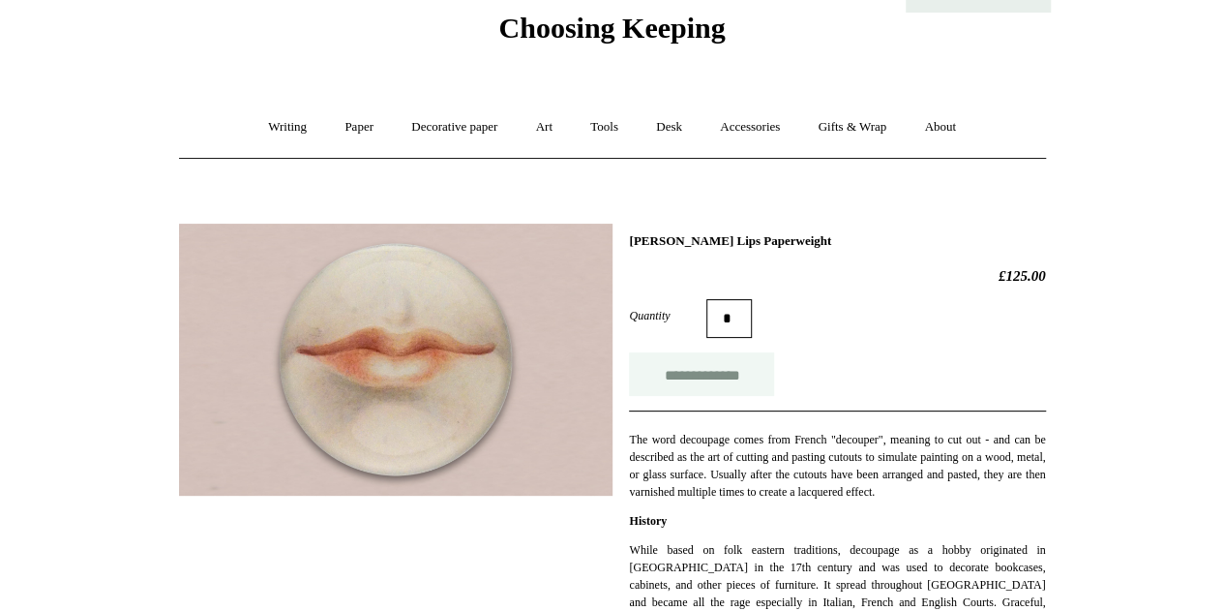
click at [735, 374] on input "**********" at bounding box center [701, 374] width 145 height 44
click at [795, 121] on link "Accessories +" at bounding box center [749, 127] width 95 height 51
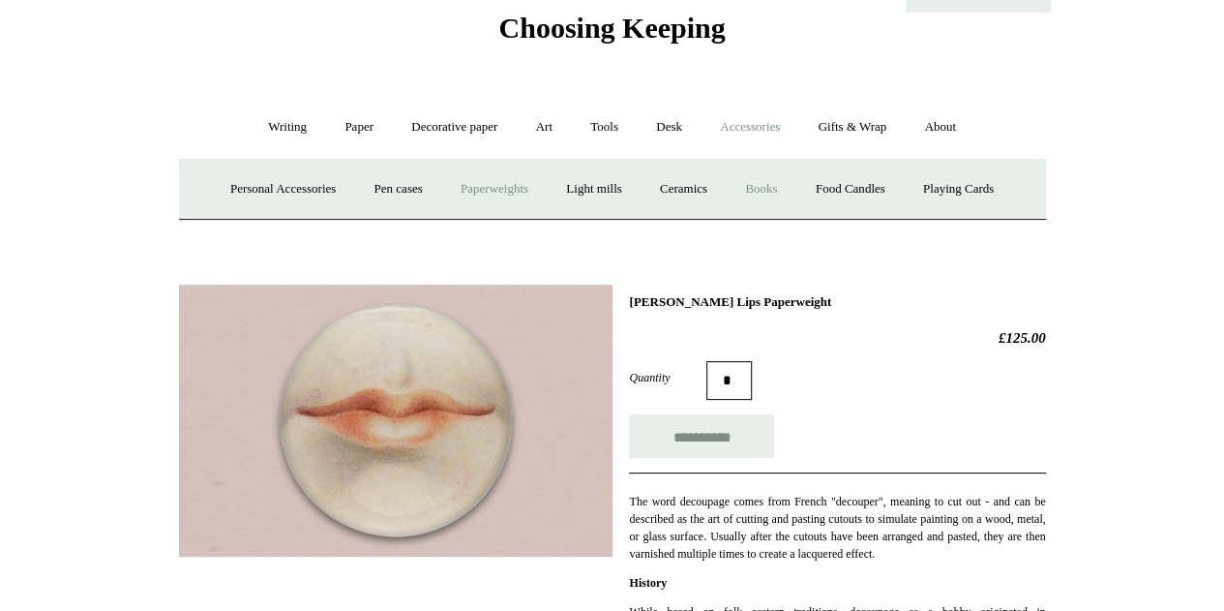
type input "**********"
click at [758, 184] on link "Books" at bounding box center [761, 189] width 67 height 51
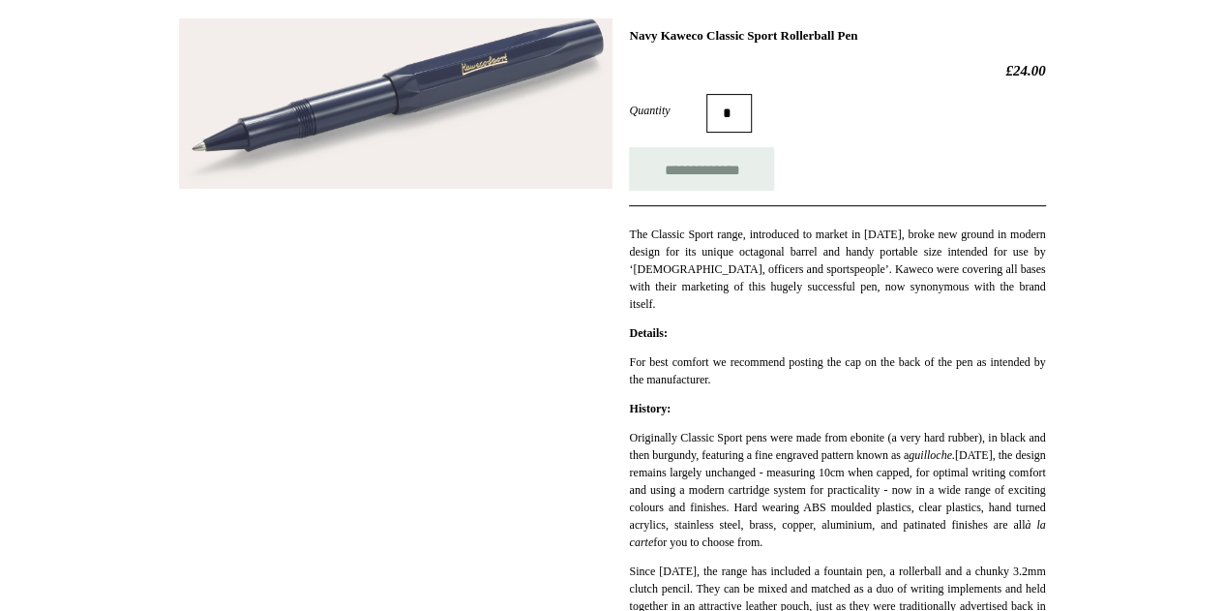
scroll to position [97, 0]
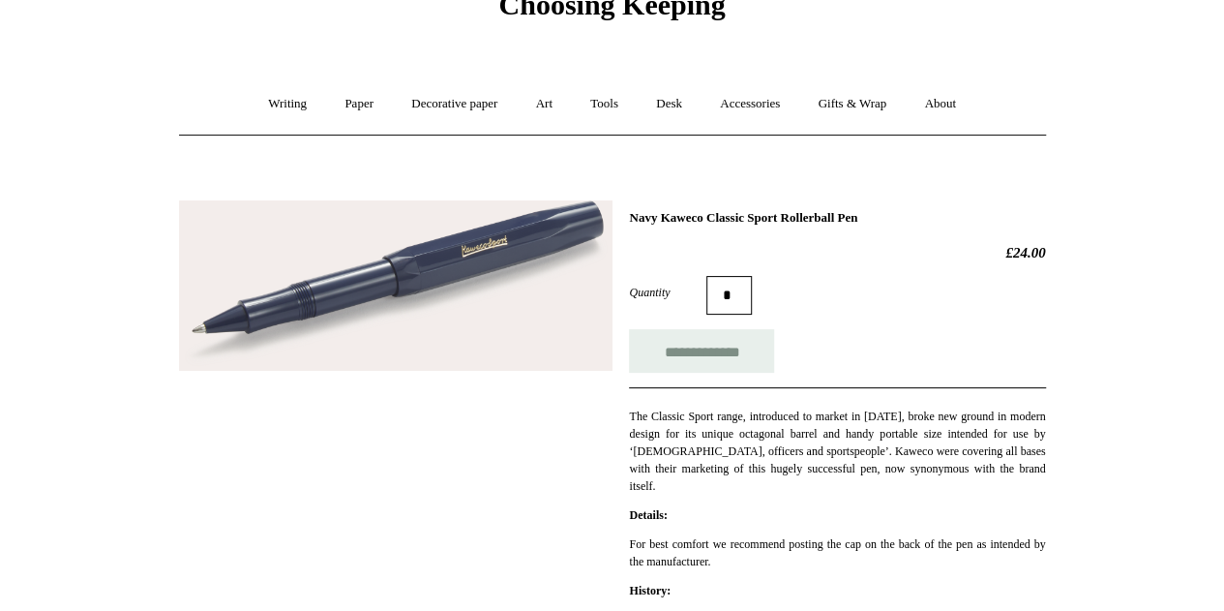
drag, startPoint x: 665, startPoint y: 212, endPoint x: 865, endPoint y: 215, distance: 200.3
drag, startPoint x: 900, startPoint y: 215, endPoint x: 675, endPoint y: 215, distance: 224.5
click at [672, 215] on h1 "Navy Kaweco Classic Sport Rollerball Pen" at bounding box center [837, 217] width 416 height 15
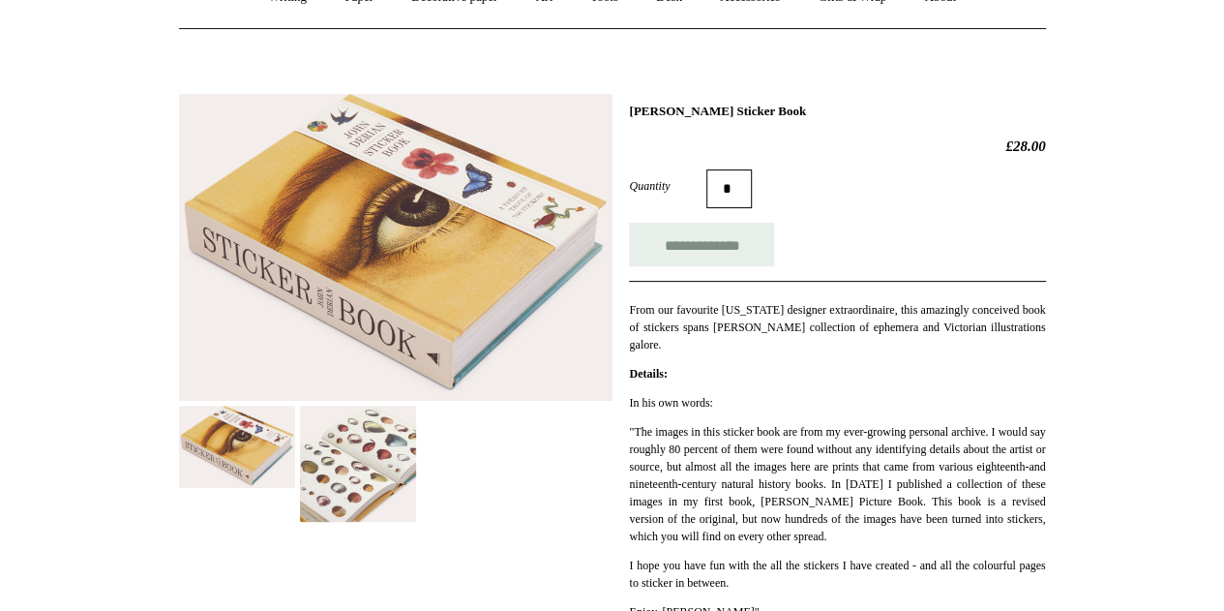
scroll to position [290, 0]
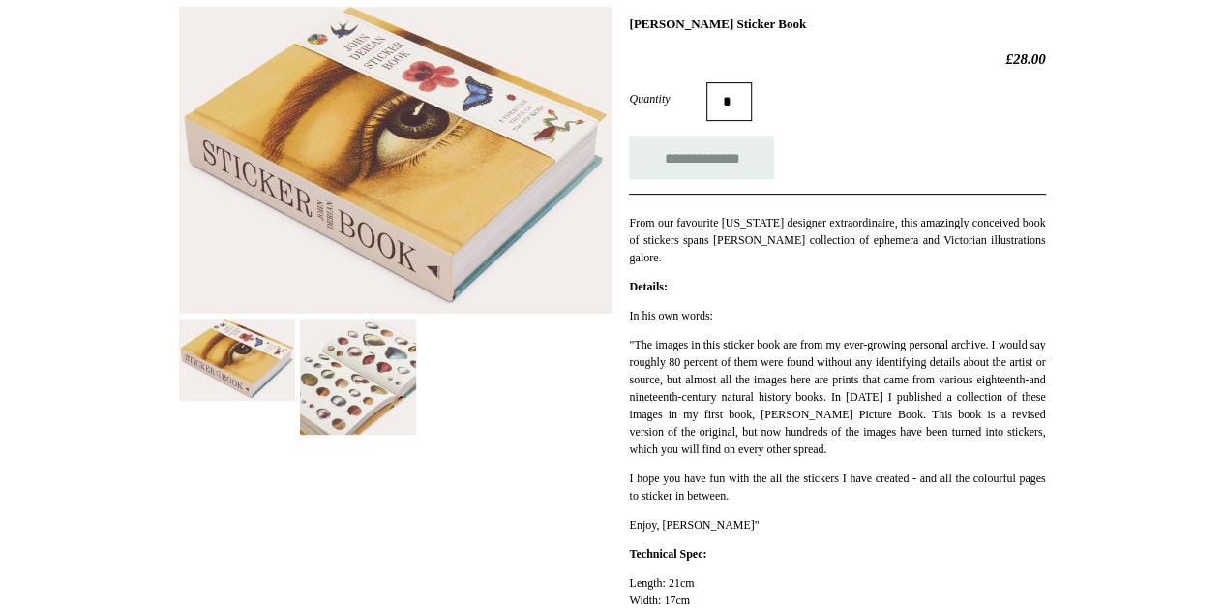
click at [384, 359] on img at bounding box center [358, 376] width 116 height 116
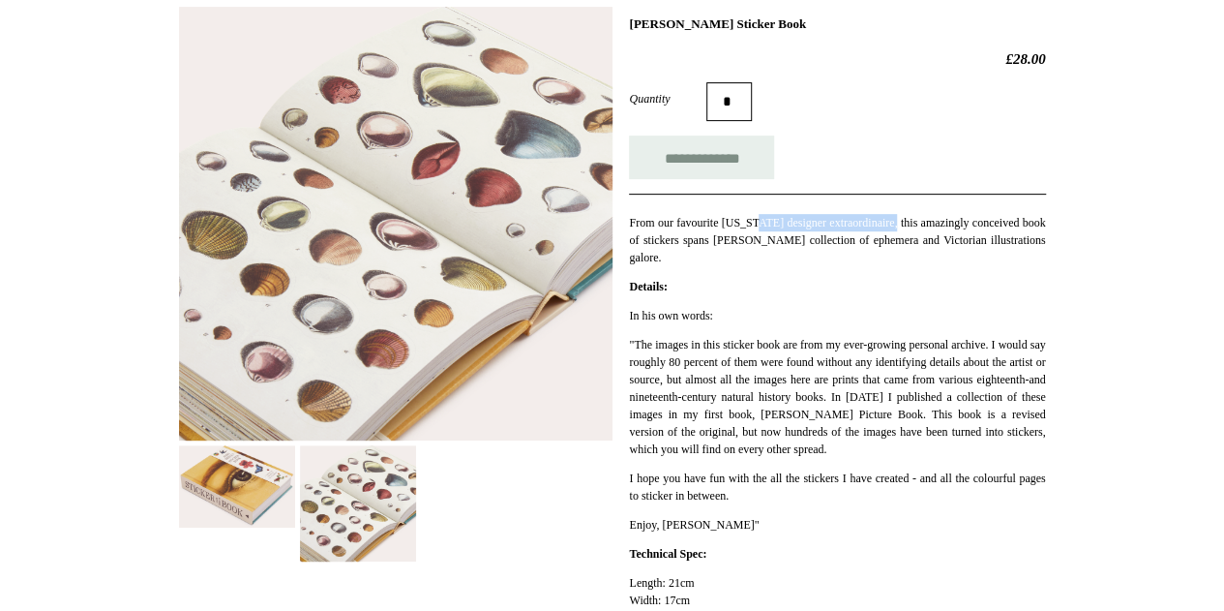
drag, startPoint x: 778, startPoint y: 214, endPoint x: 921, endPoint y: 229, distance: 144.0
click at [921, 229] on div "From our favourite [US_STATE] designer extraordinaire, this amazingly conceived…" at bounding box center [837, 230] width 416 height 73
click at [923, 229] on span "From our favourite New York designer extraordinaire, this amazingly conceived b…" at bounding box center [837, 240] width 416 height 48
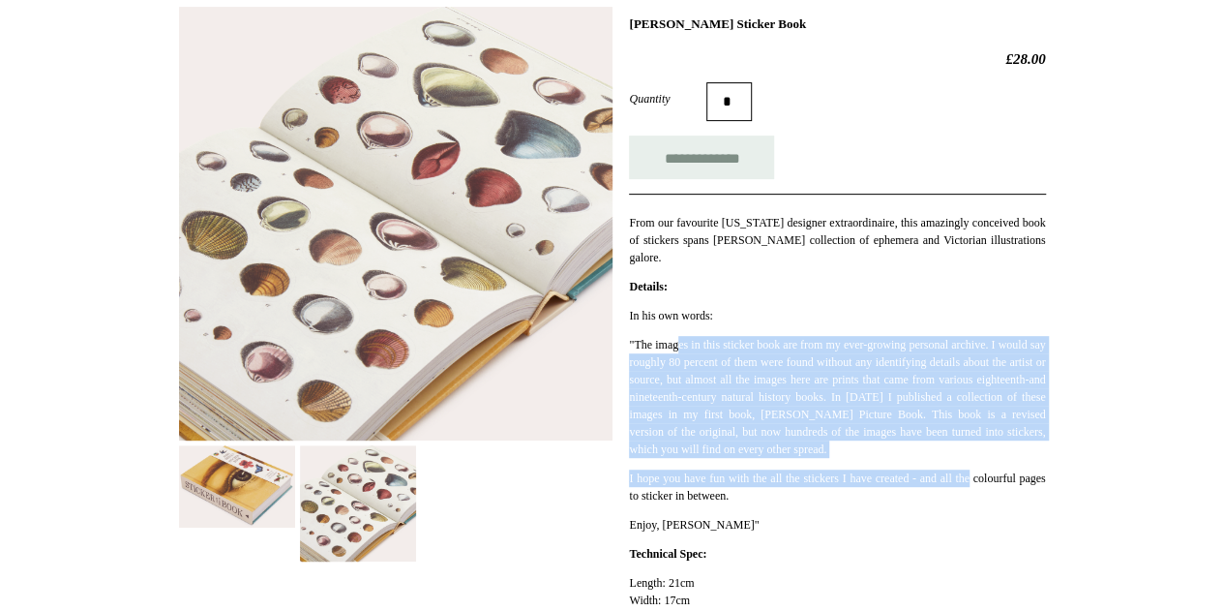
drag, startPoint x: 688, startPoint y: 336, endPoint x: 905, endPoint y: 409, distance: 228.9
click at [951, 451] on p ""The images in this sticker book are from my ever-growing personal archive. I w…" at bounding box center [837, 397] width 416 height 122
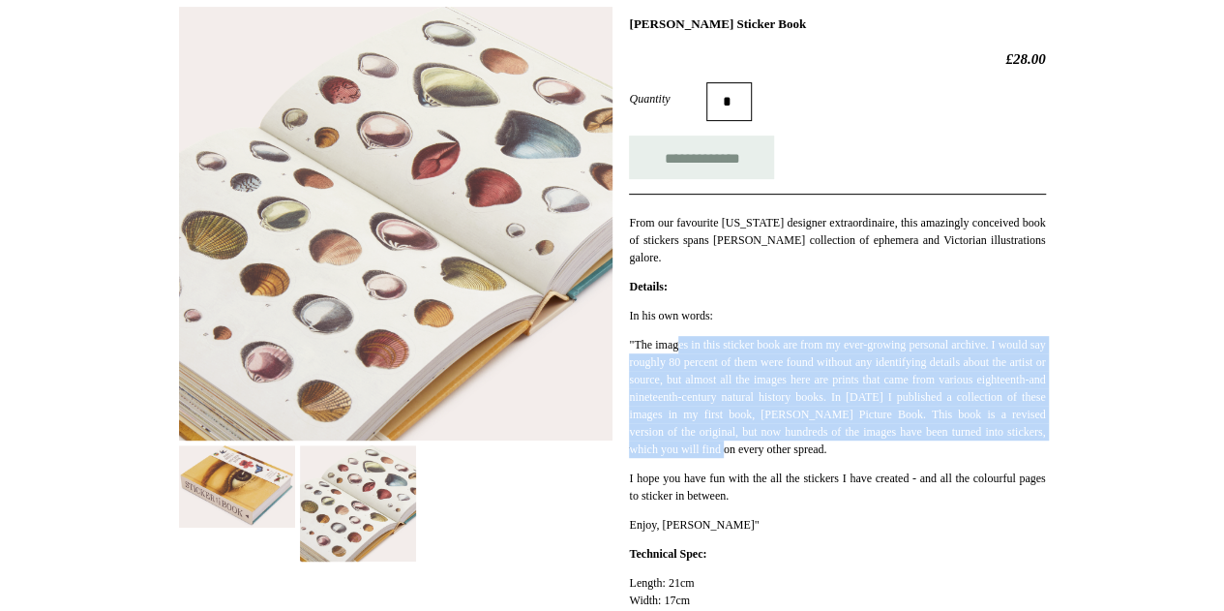
scroll to position [387, 0]
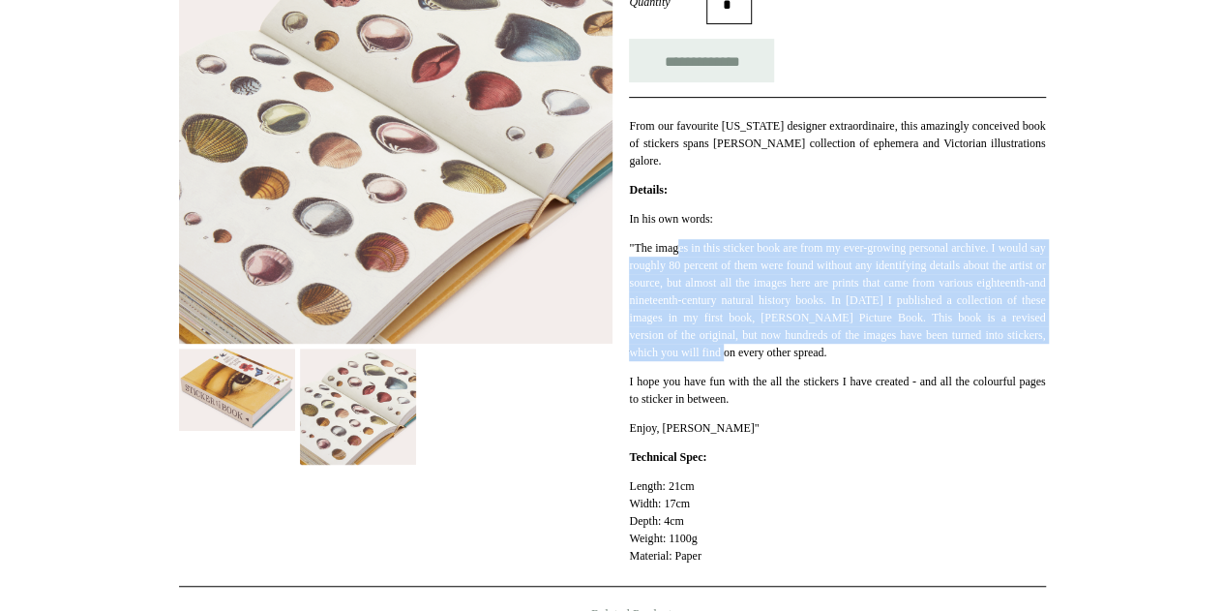
click at [765, 336] on p ""The images in this sticker book are from my ever-growing personal archive. I w…" at bounding box center [837, 300] width 416 height 122
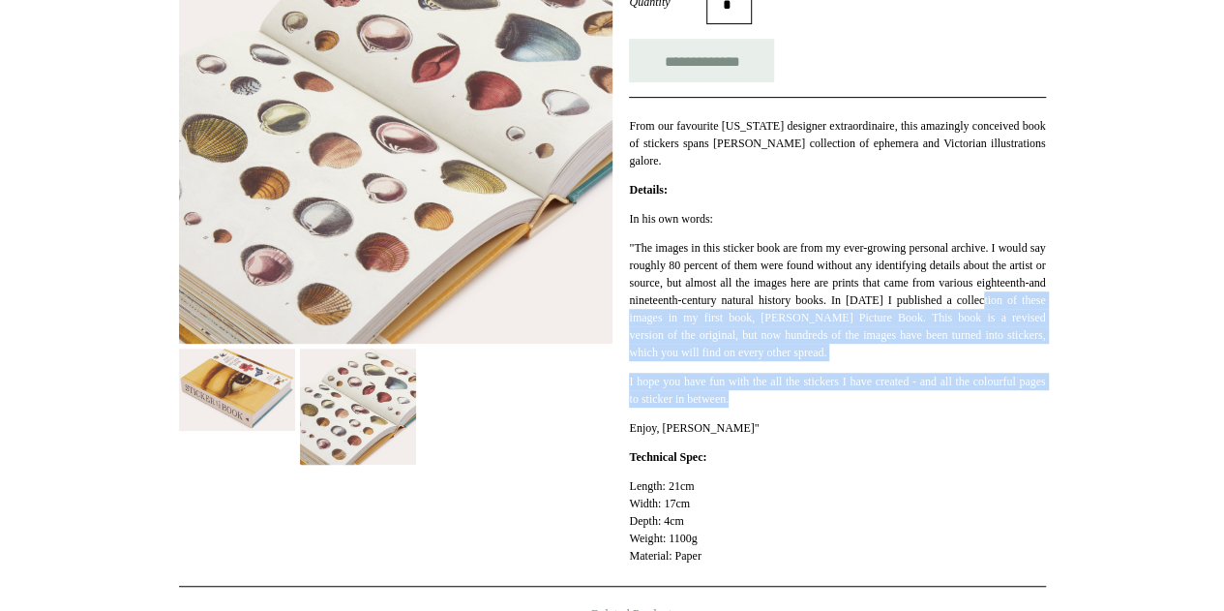
drag, startPoint x: 733, startPoint y: 315, endPoint x: 780, endPoint y: 403, distance: 98.7
click at [780, 403] on div "In his own words: "The images in this sticker book are from my ever-growing per…" at bounding box center [837, 323] width 416 height 226
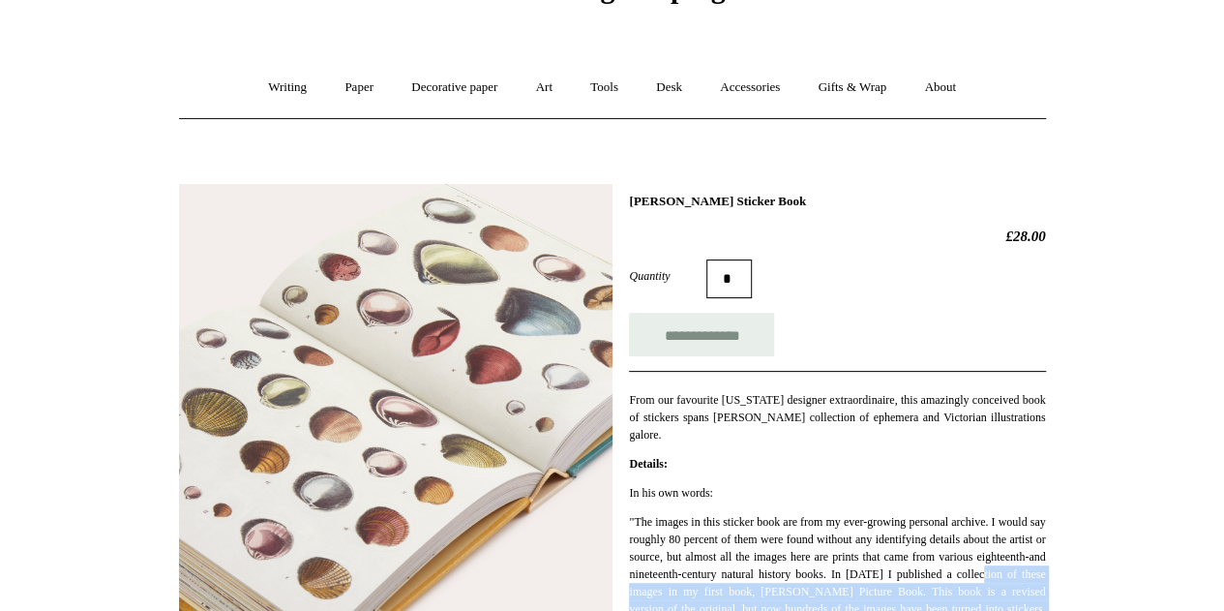
scroll to position [97, 0]
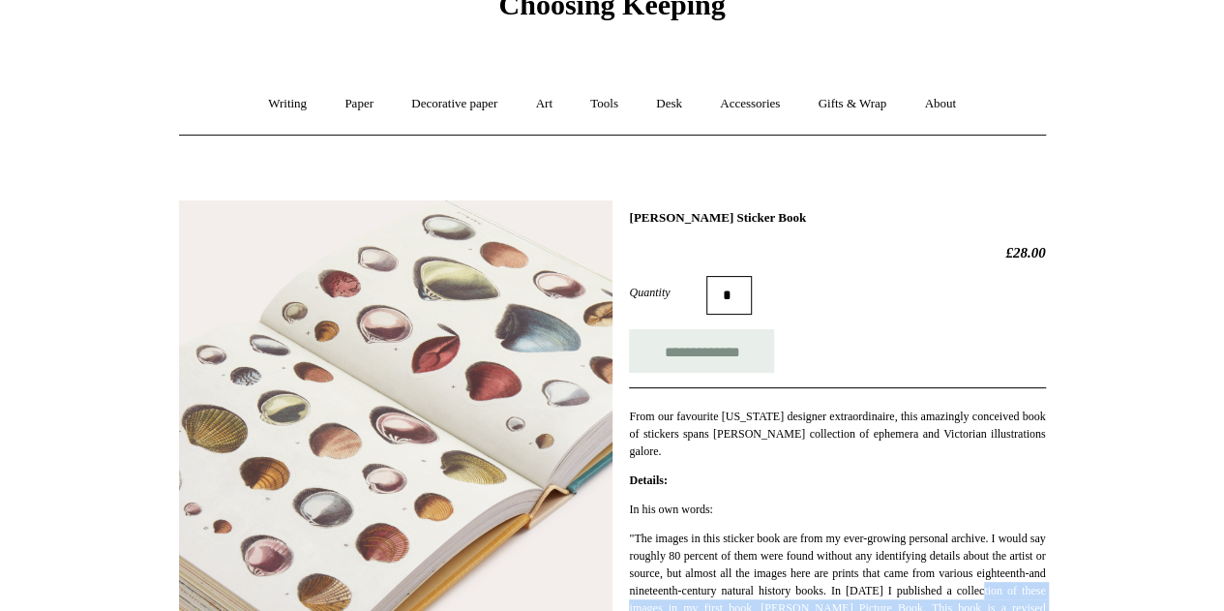
drag, startPoint x: 630, startPoint y: 216, endPoint x: 788, endPoint y: 211, distance: 157.8
click at [807, 214] on h1 "John Derian Sticker Book" at bounding box center [837, 217] width 416 height 15
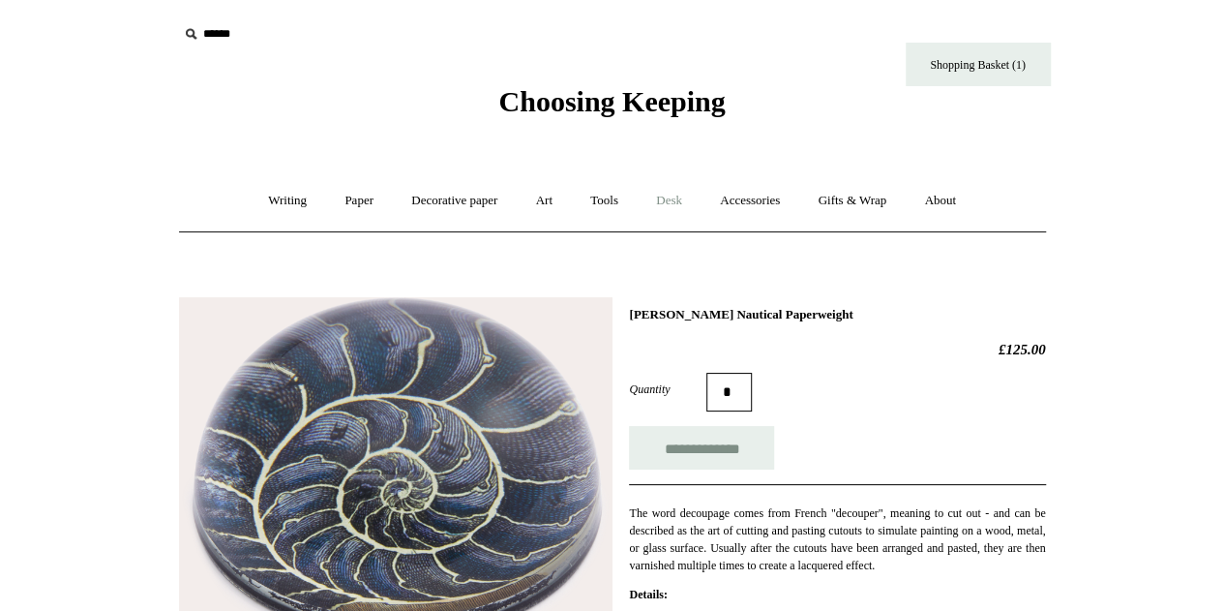
click at [674, 205] on link "Desk +" at bounding box center [669, 200] width 61 height 51
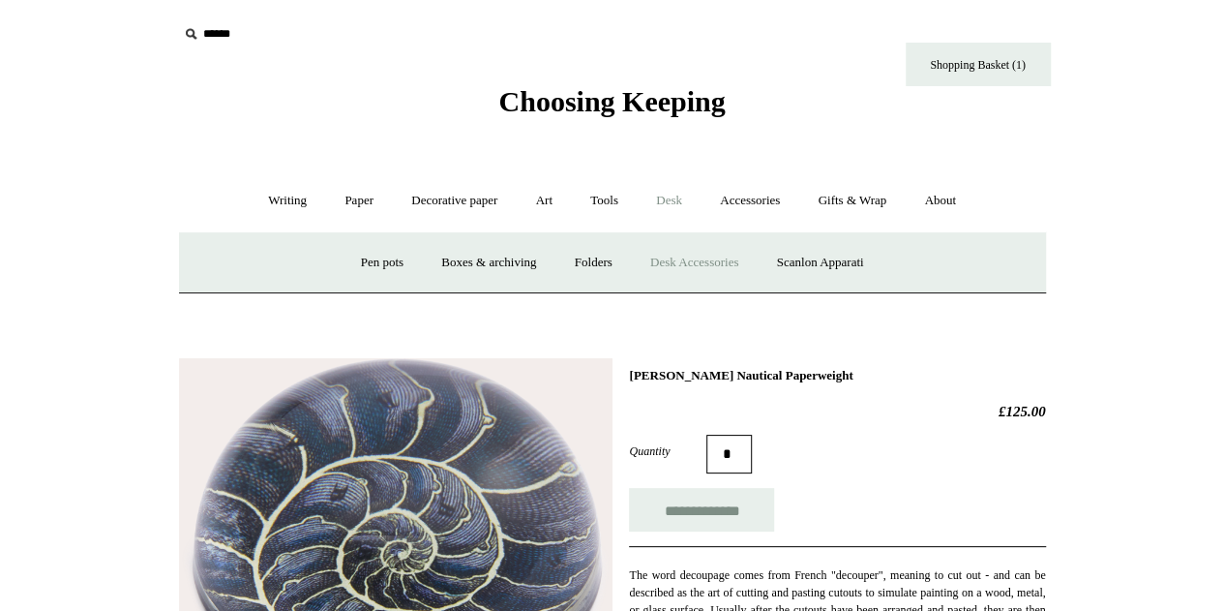
click at [739, 263] on link "Desk Accessories" at bounding box center [694, 262] width 123 height 51
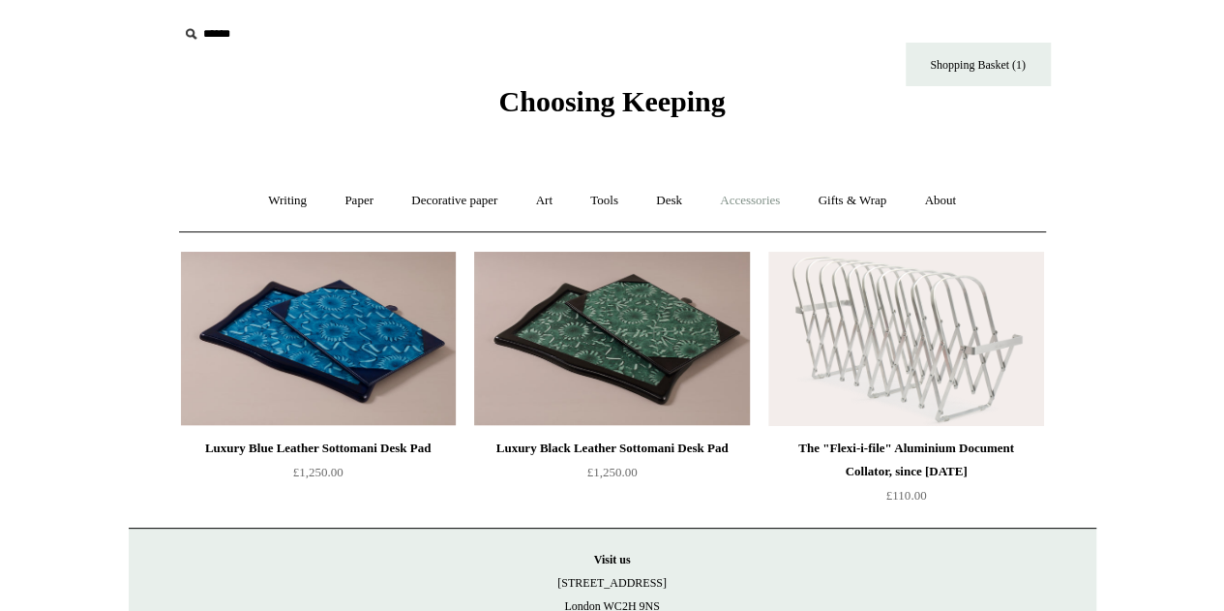
click at [759, 196] on link "Accessories +" at bounding box center [749, 200] width 95 height 51
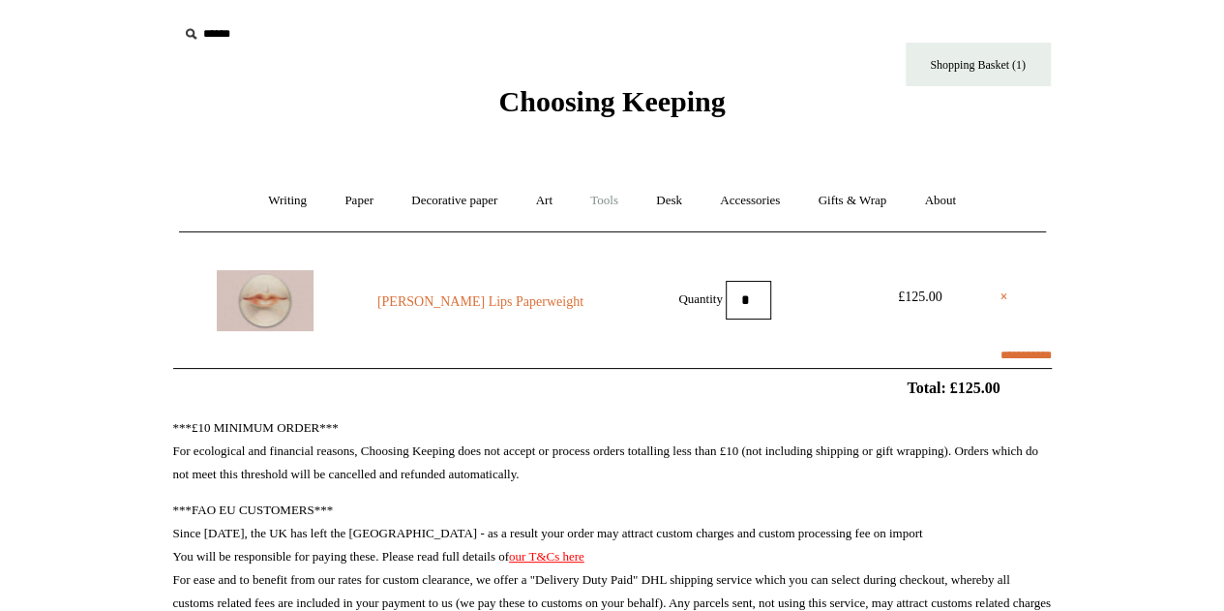
click at [605, 202] on link "Tools +" at bounding box center [604, 200] width 63 height 51
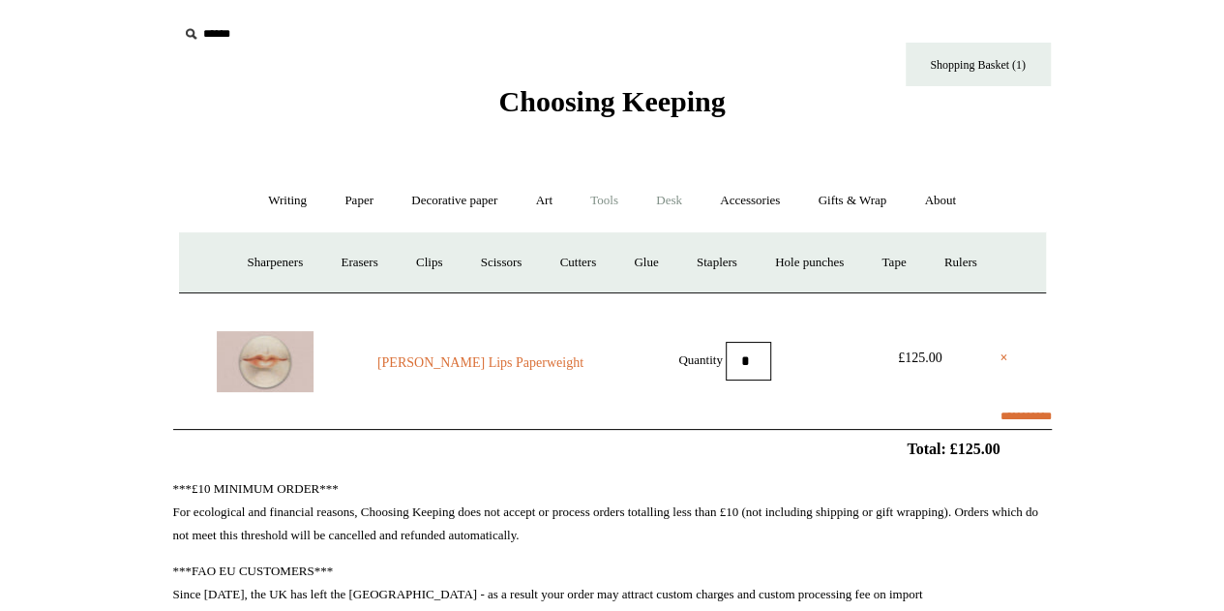
click at [666, 204] on link "Desk +" at bounding box center [669, 200] width 61 height 51
click at [600, 200] on link "Tools +" at bounding box center [604, 200] width 63 height 51
click at [749, 206] on link "Accessories +" at bounding box center [749, 200] width 95 height 51
click at [504, 257] on link "Paperweights +" at bounding box center [494, 262] width 103 height 51
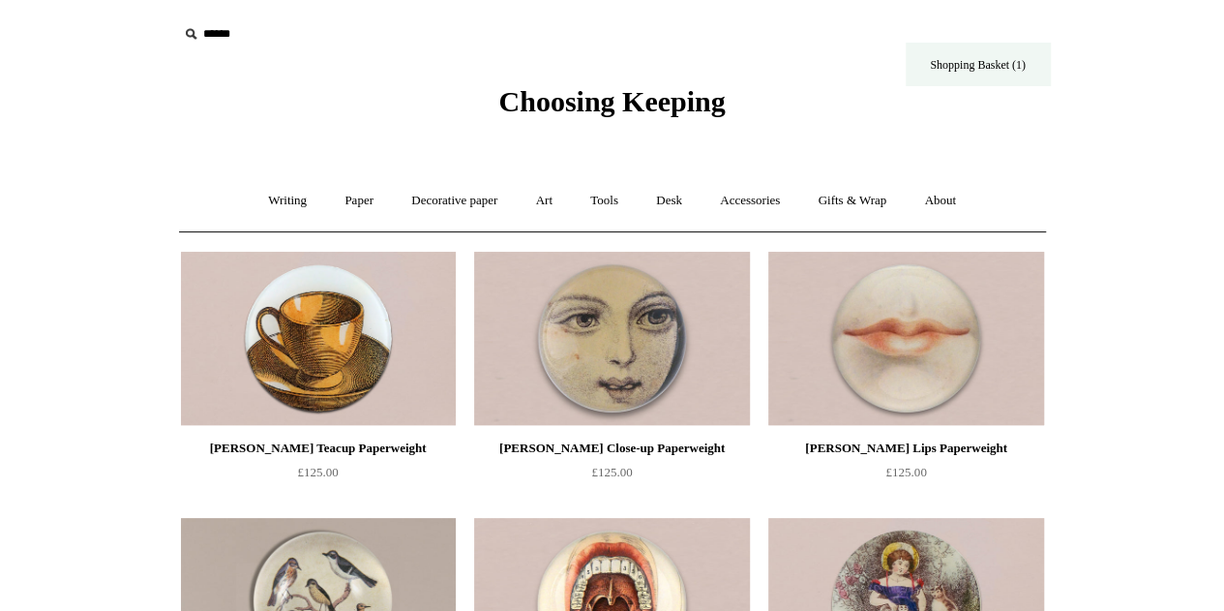
click at [1010, 80] on link "Shopping Basket (1)" at bounding box center [978, 65] width 145 height 44
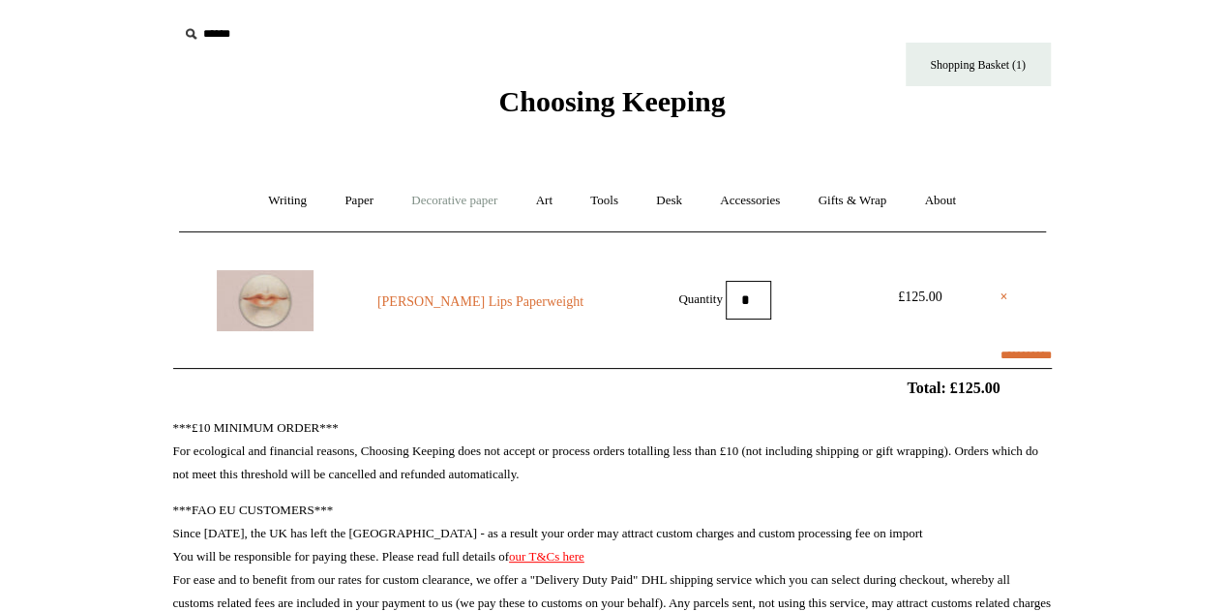
click at [465, 197] on link "Decorative paper +" at bounding box center [454, 200] width 121 height 51
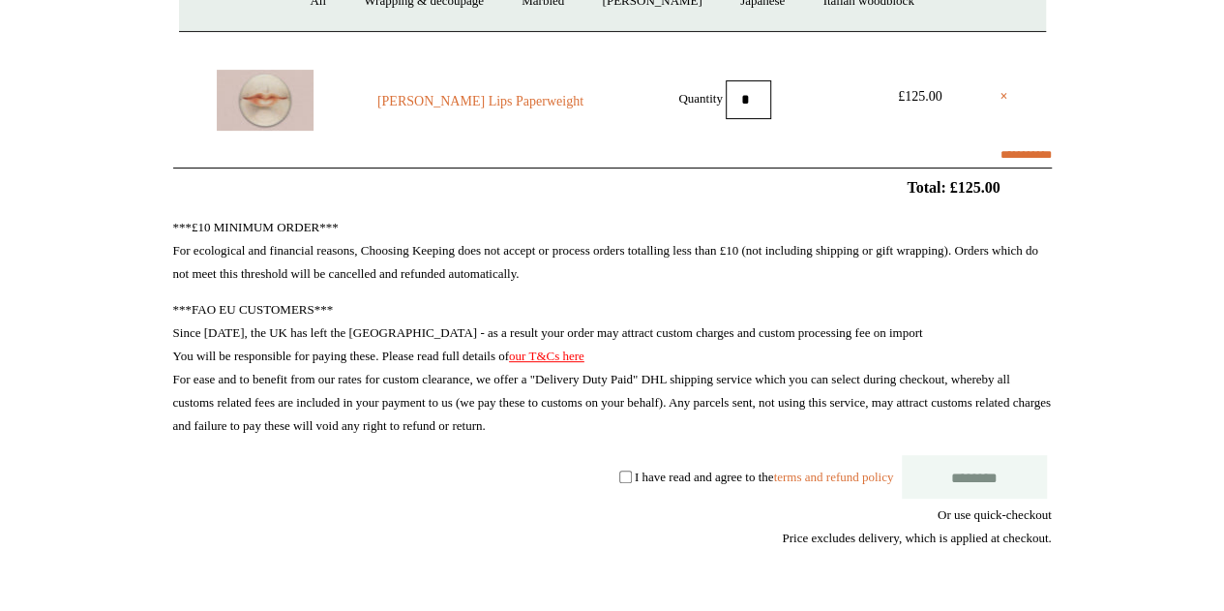
scroll to position [484, 0]
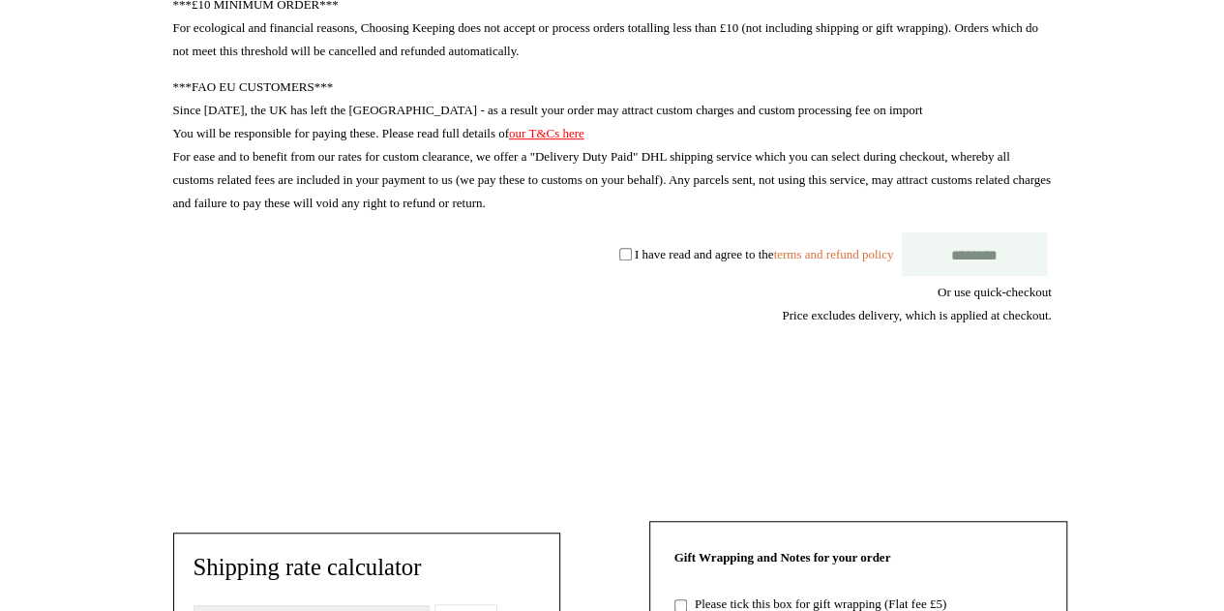
click at [635, 254] on label "I have read and agree to the terms and refund policy" at bounding box center [764, 254] width 258 height 15
click at [925, 257] on input "********" at bounding box center [974, 254] width 145 height 44
